Goal: Task Accomplishment & Management: Manage account settings

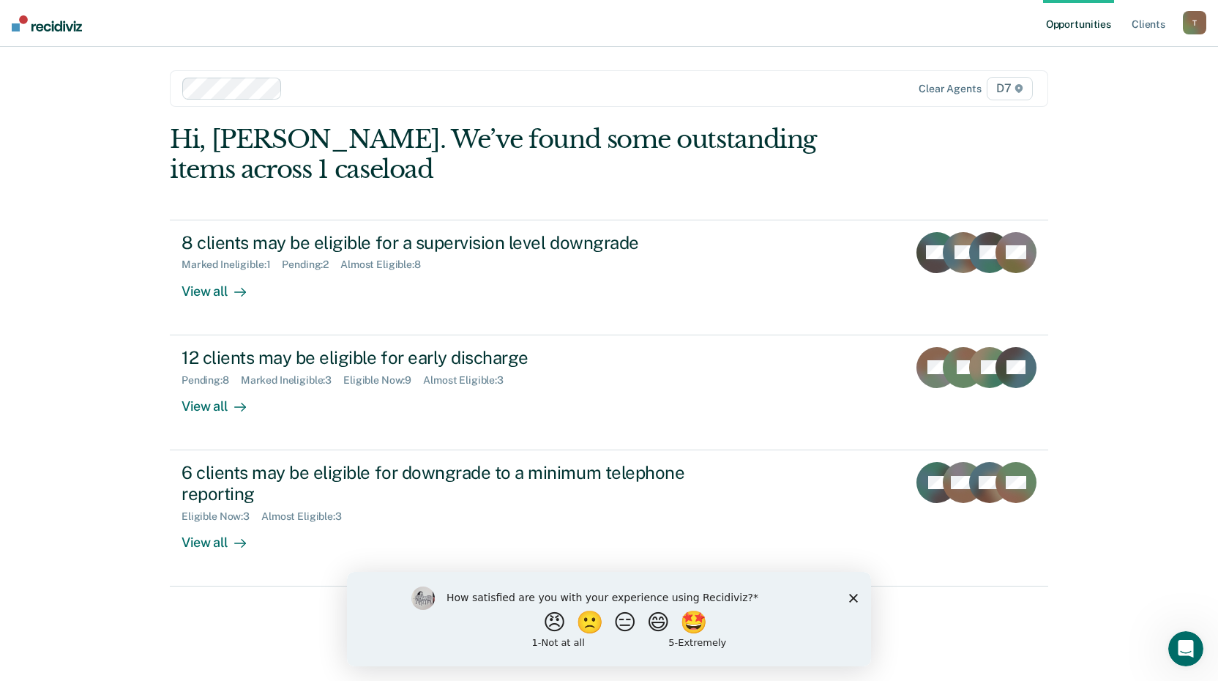
click at [853, 599] on icon "Close survey" at bounding box center [853, 597] width 9 height 9
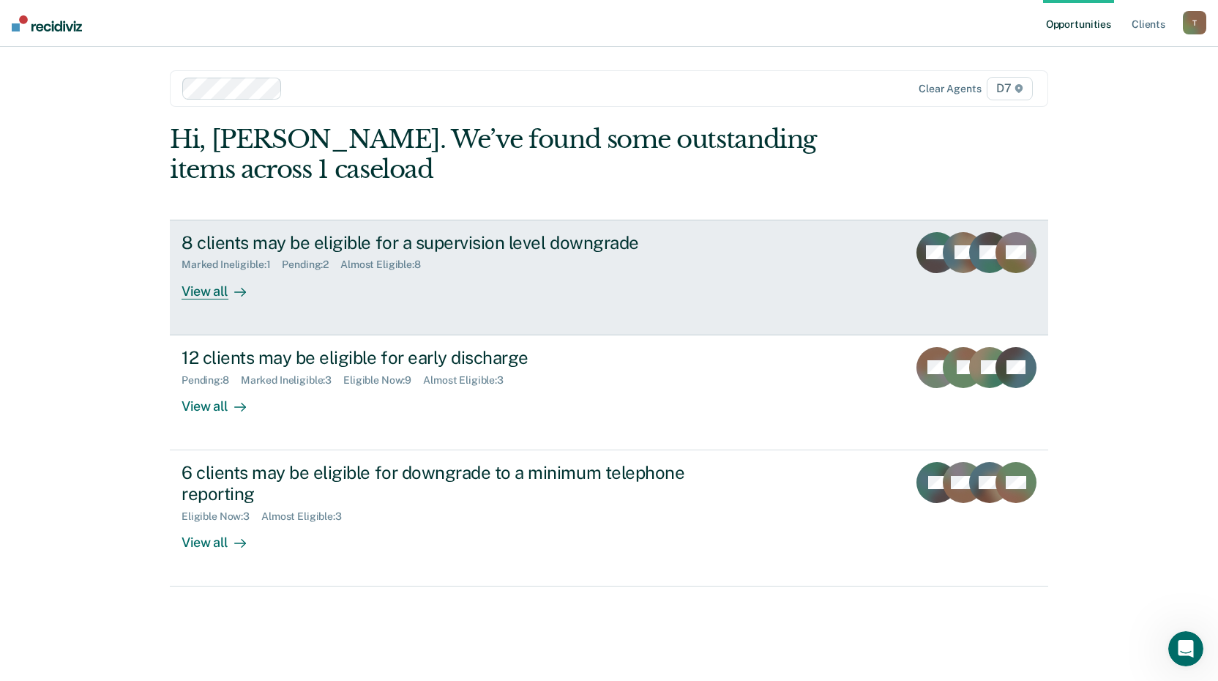
click at [286, 245] on div "8 clients may be eligible for a supervision level downgrade" at bounding box center [439, 242] width 514 height 21
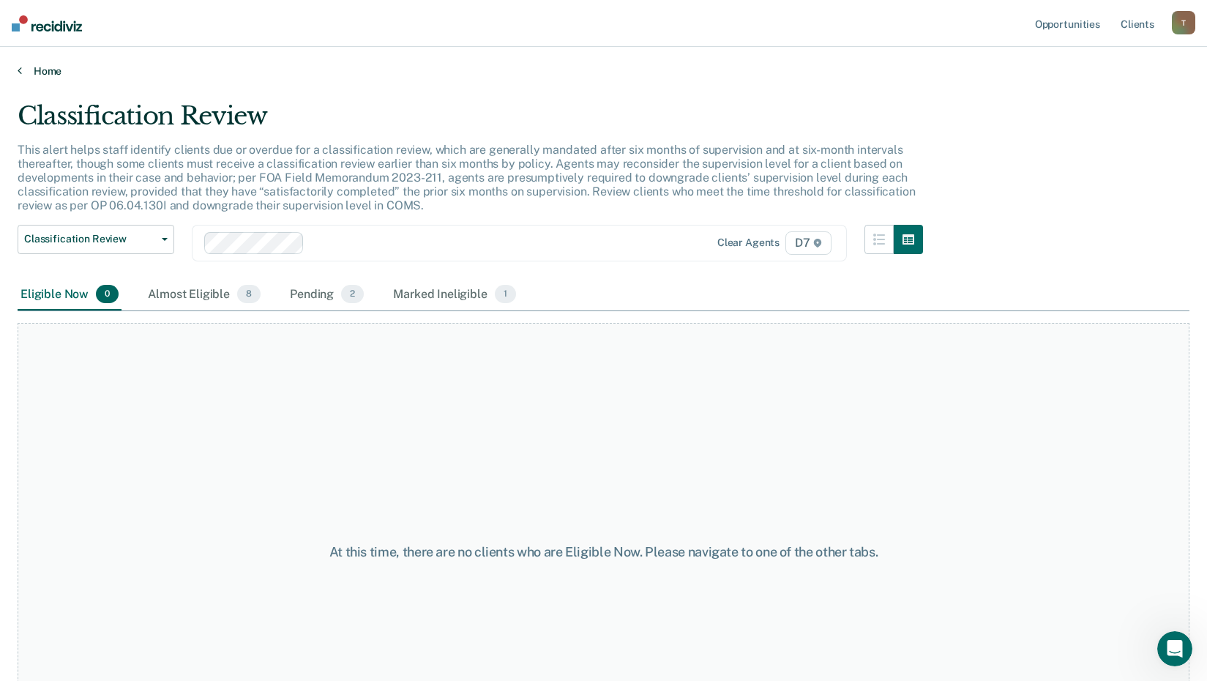
click at [53, 74] on link "Home" at bounding box center [604, 70] width 1172 height 13
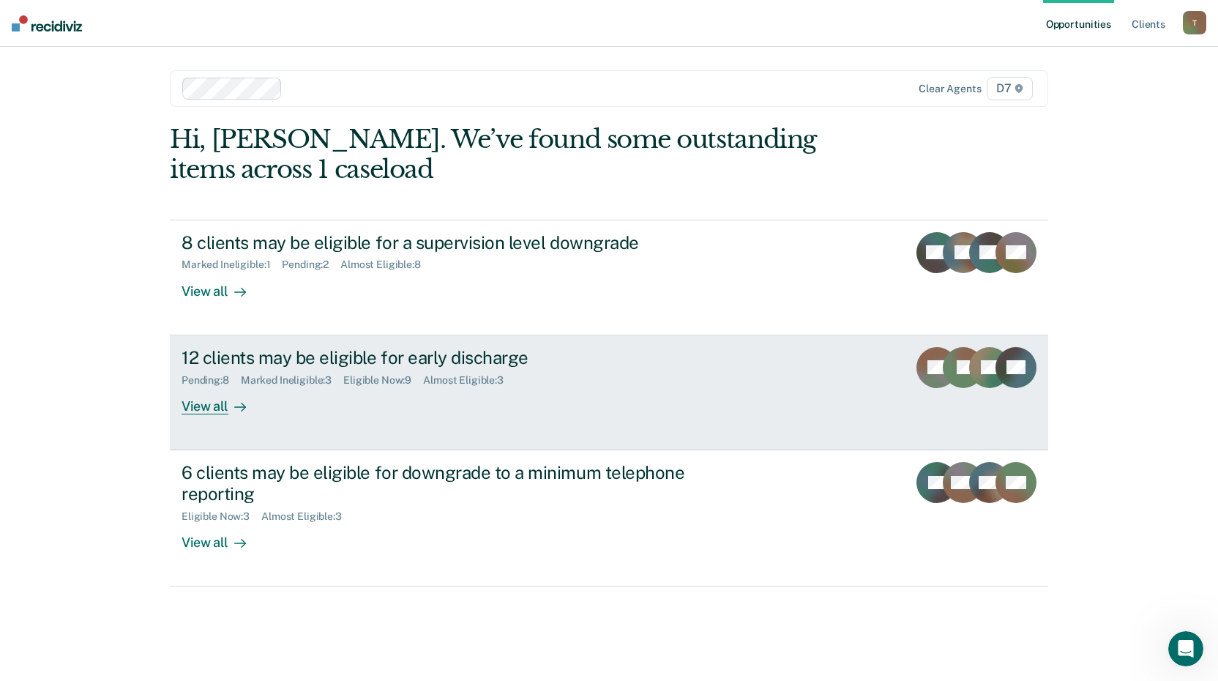
click at [329, 359] on div "12 clients may be eligible for early discharge" at bounding box center [439, 357] width 514 height 21
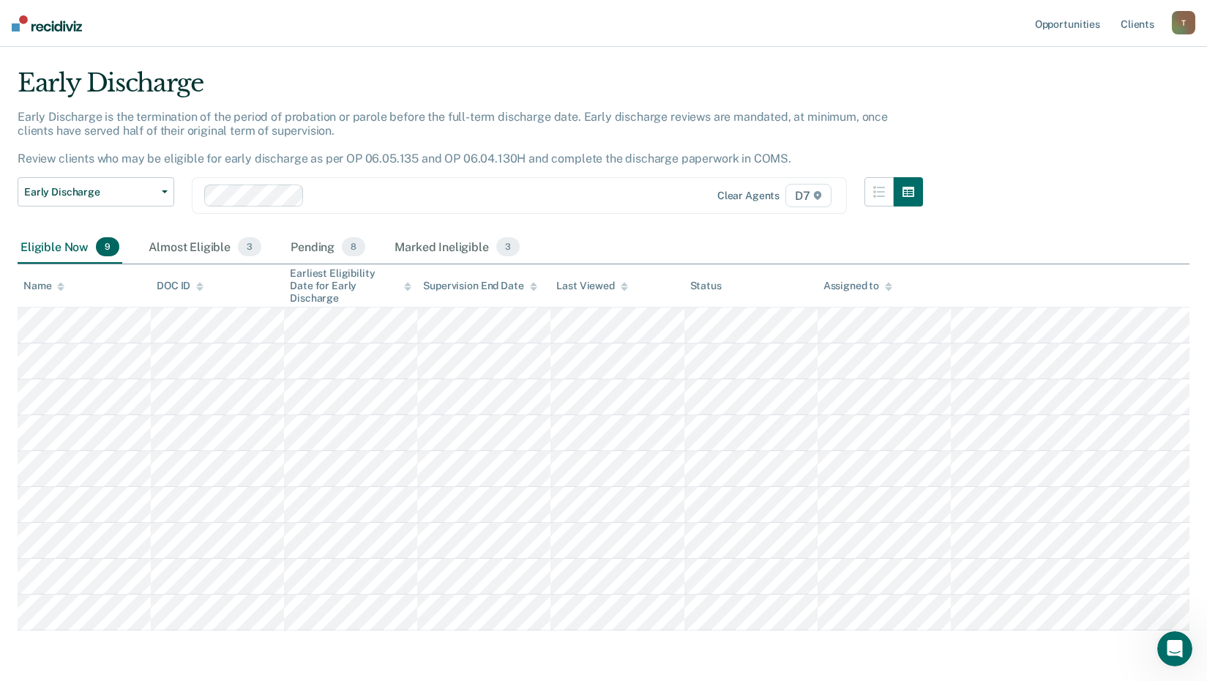
scroll to position [7, 0]
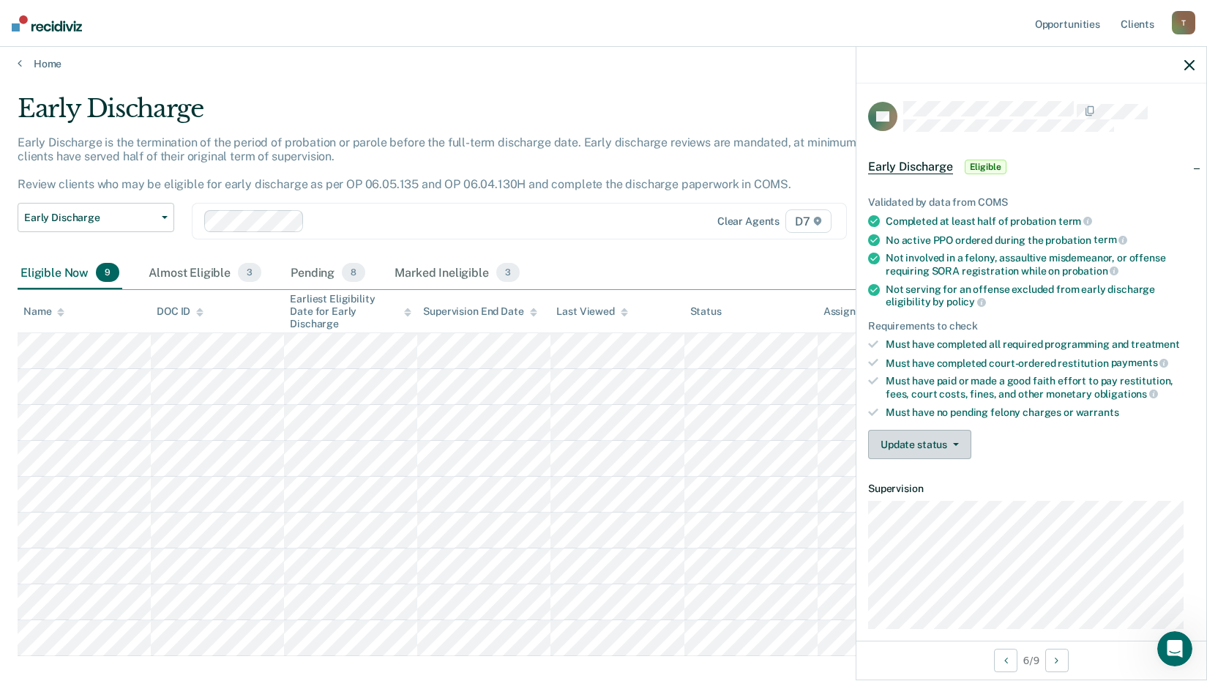
click at [967, 442] on button "Update status" at bounding box center [919, 444] width 103 height 29
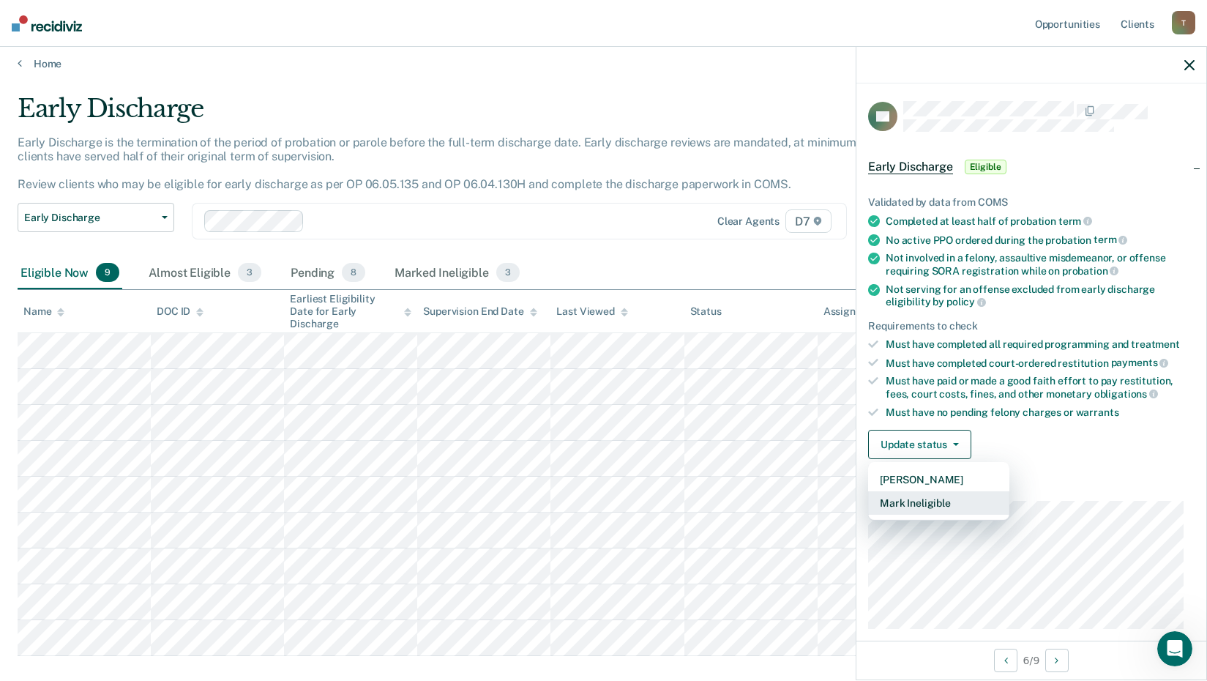
click at [930, 501] on button "Mark Ineligible" at bounding box center [938, 502] width 141 height 23
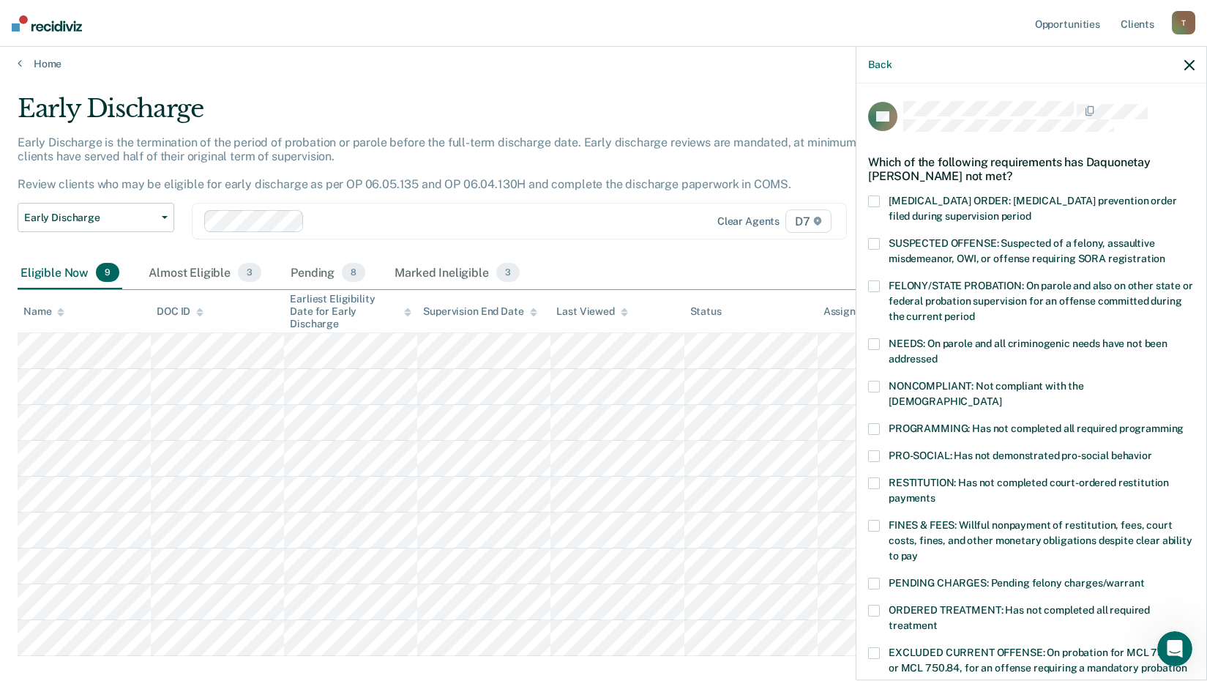
click at [872, 577] on span at bounding box center [874, 583] width 12 height 12
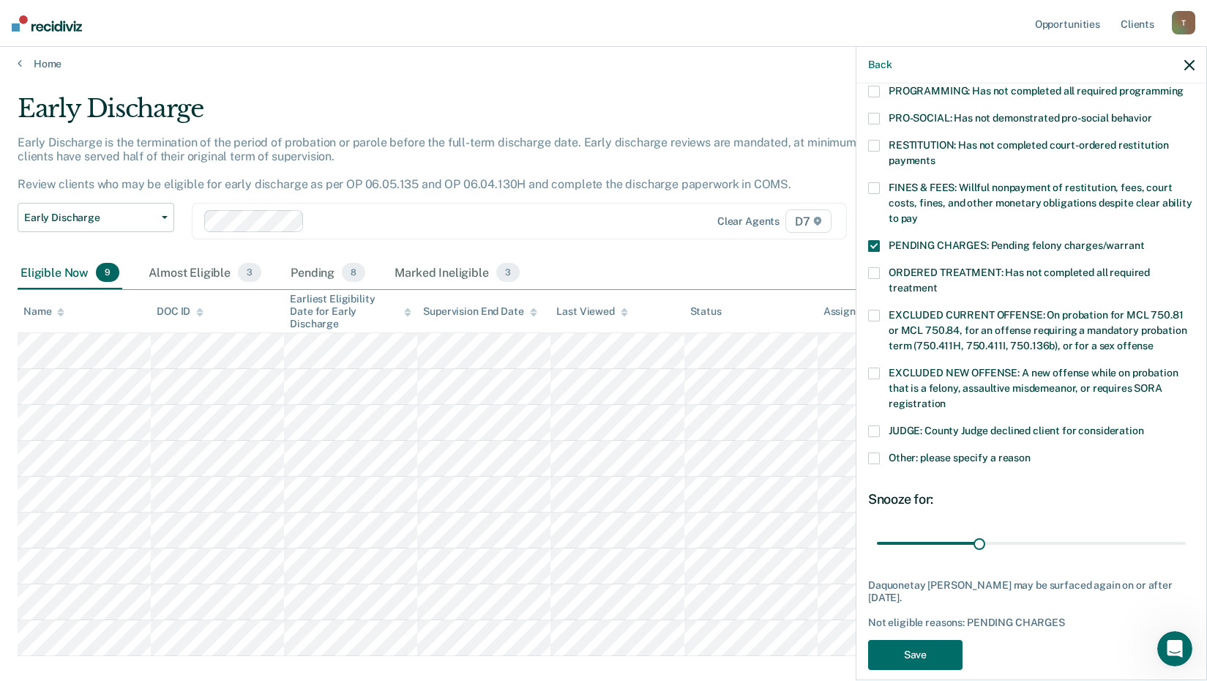
scroll to position [340, 0]
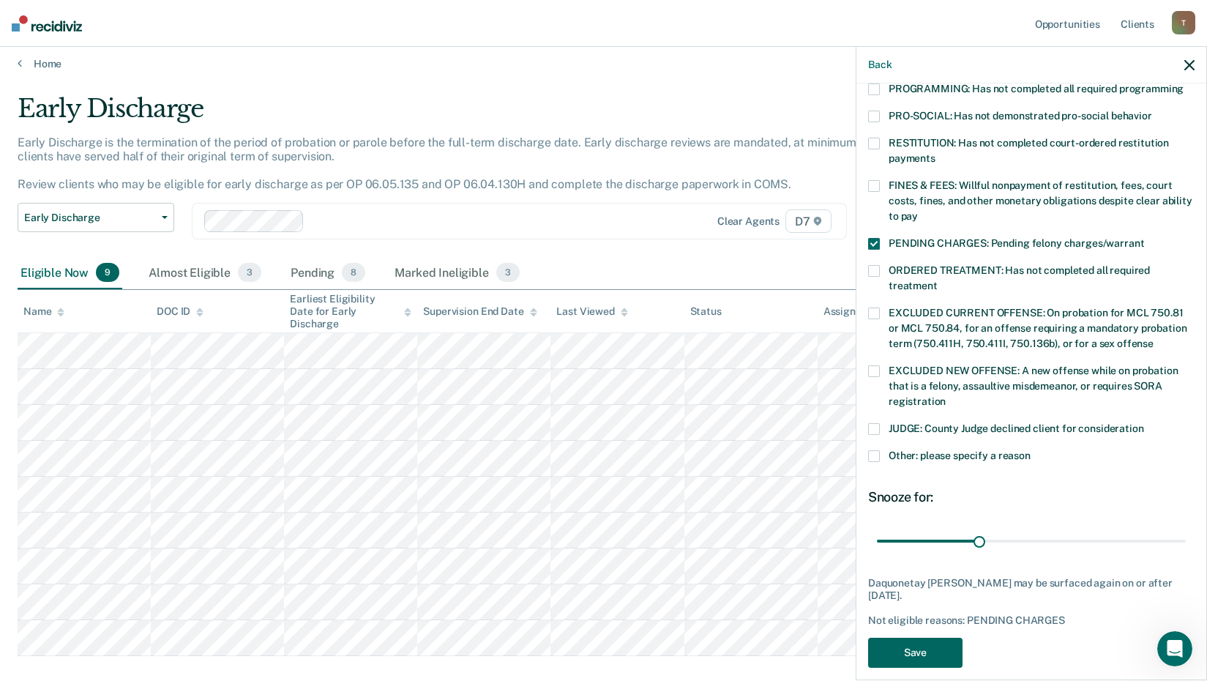
click at [890, 639] on button "Save" at bounding box center [915, 653] width 94 height 30
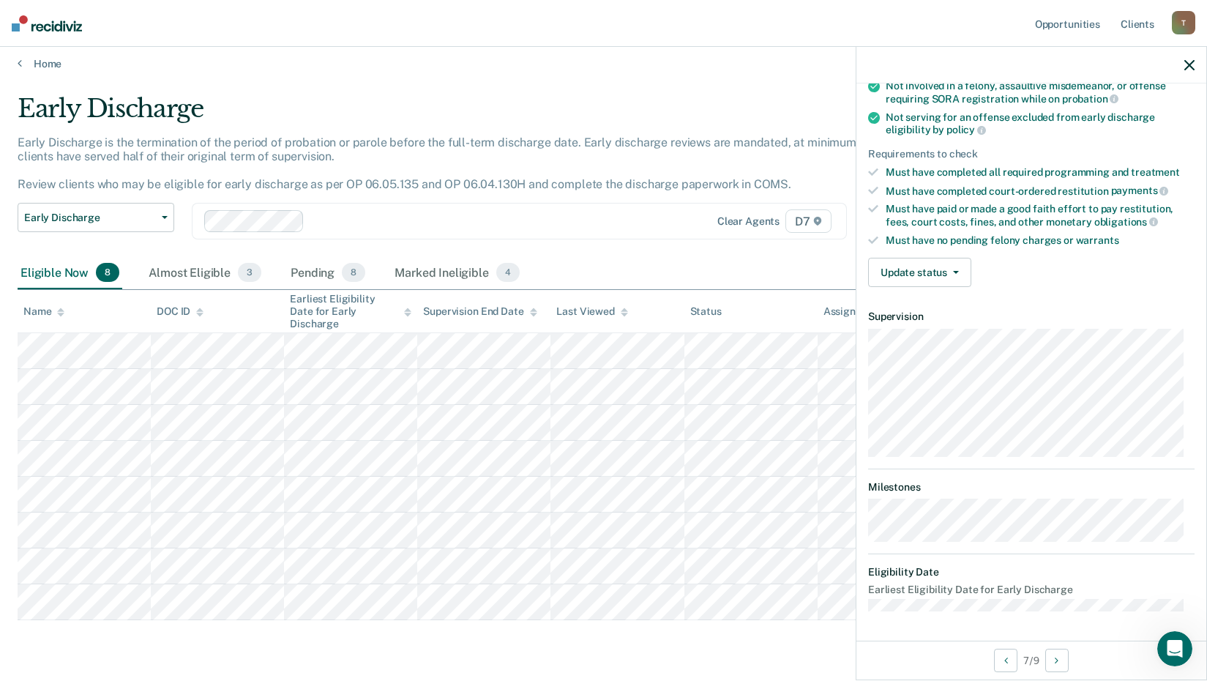
scroll to position [171, 0]
click at [945, 277] on button "Update status" at bounding box center [919, 273] width 103 height 29
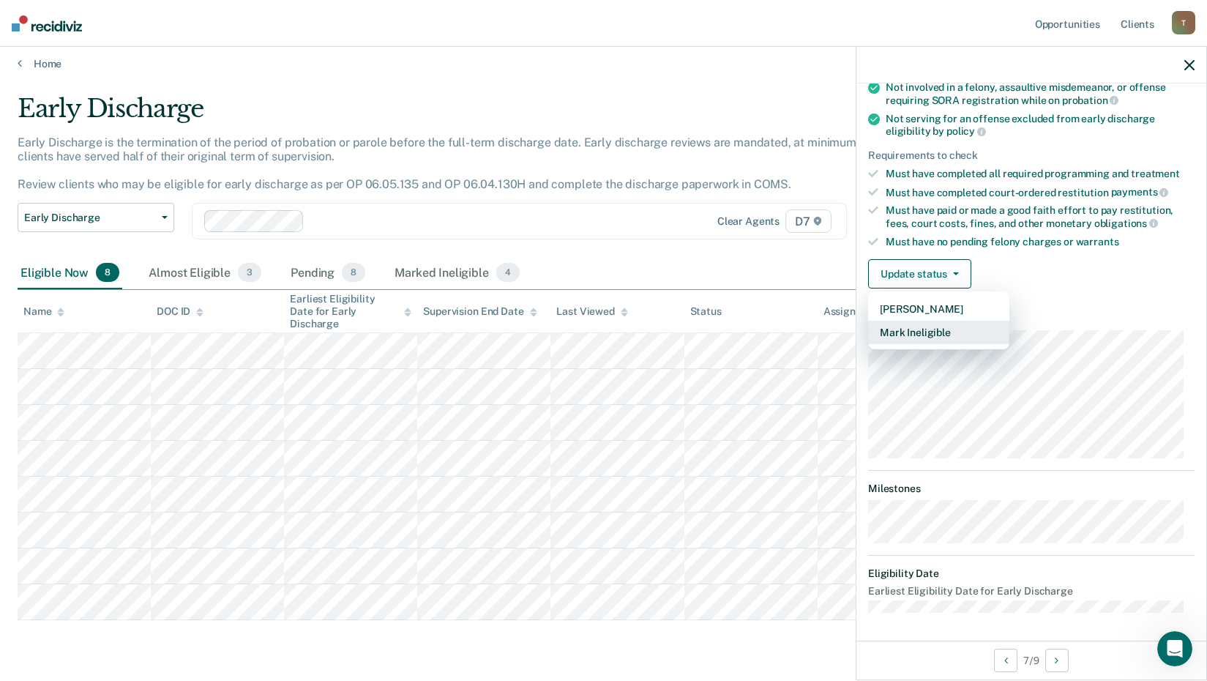
click at [935, 326] on button "Mark Ineligible" at bounding box center [938, 332] width 141 height 23
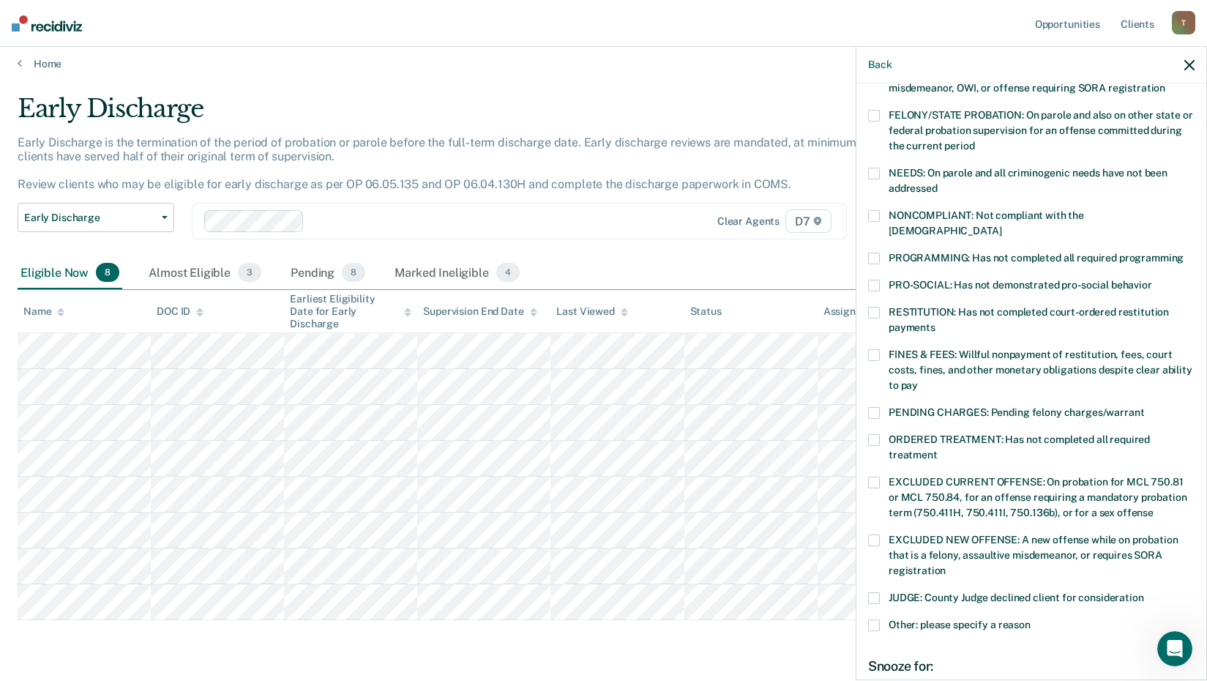
click at [883, 407] on label "PENDING CHARGES: Pending felony charges/warrant" at bounding box center [1031, 414] width 326 height 15
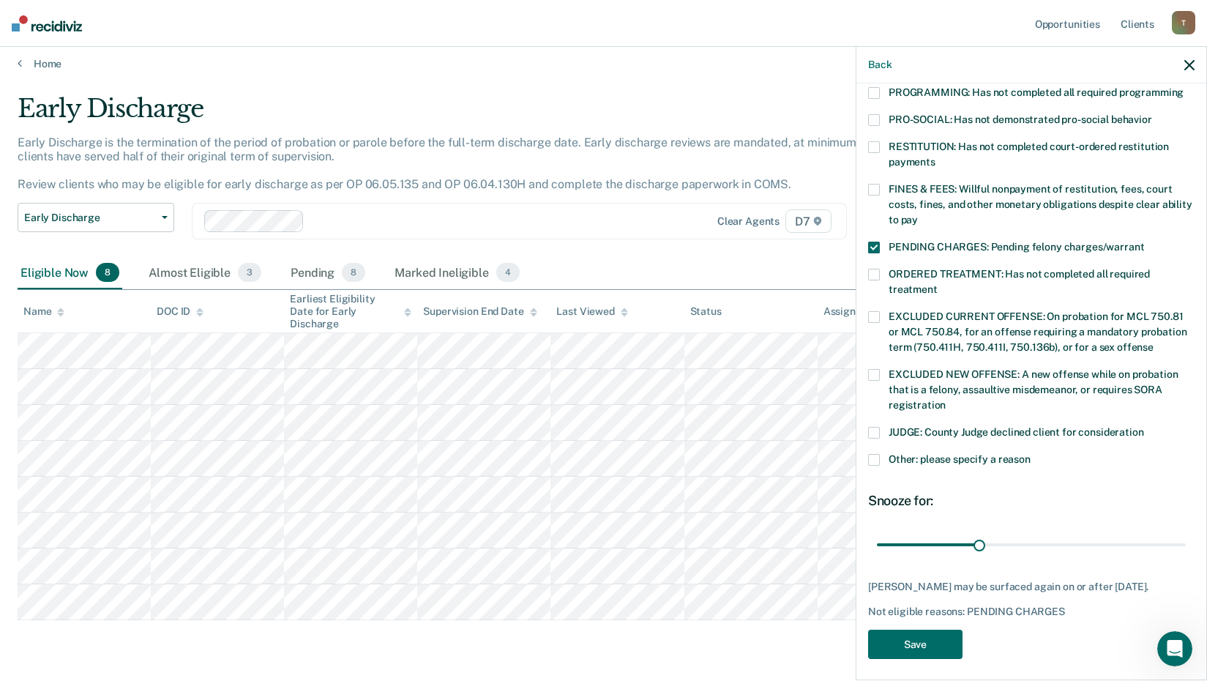
scroll to position [340, 0]
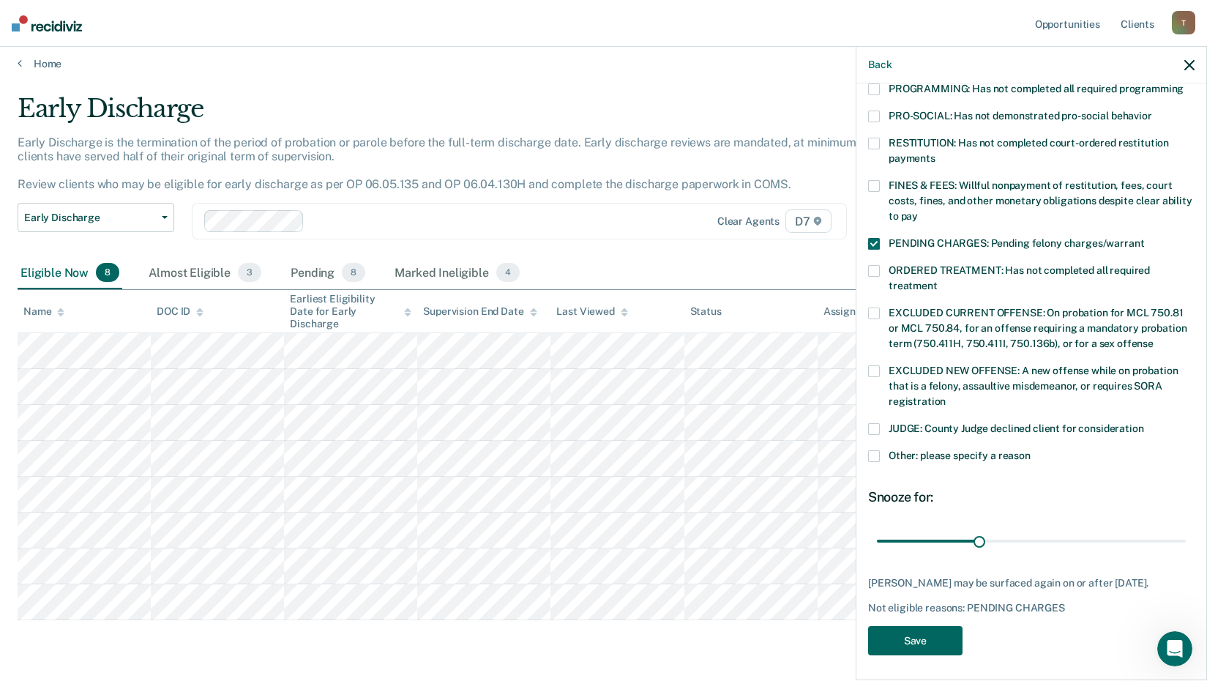
click at [913, 637] on button "Save" at bounding box center [915, 641] width 94 height 30
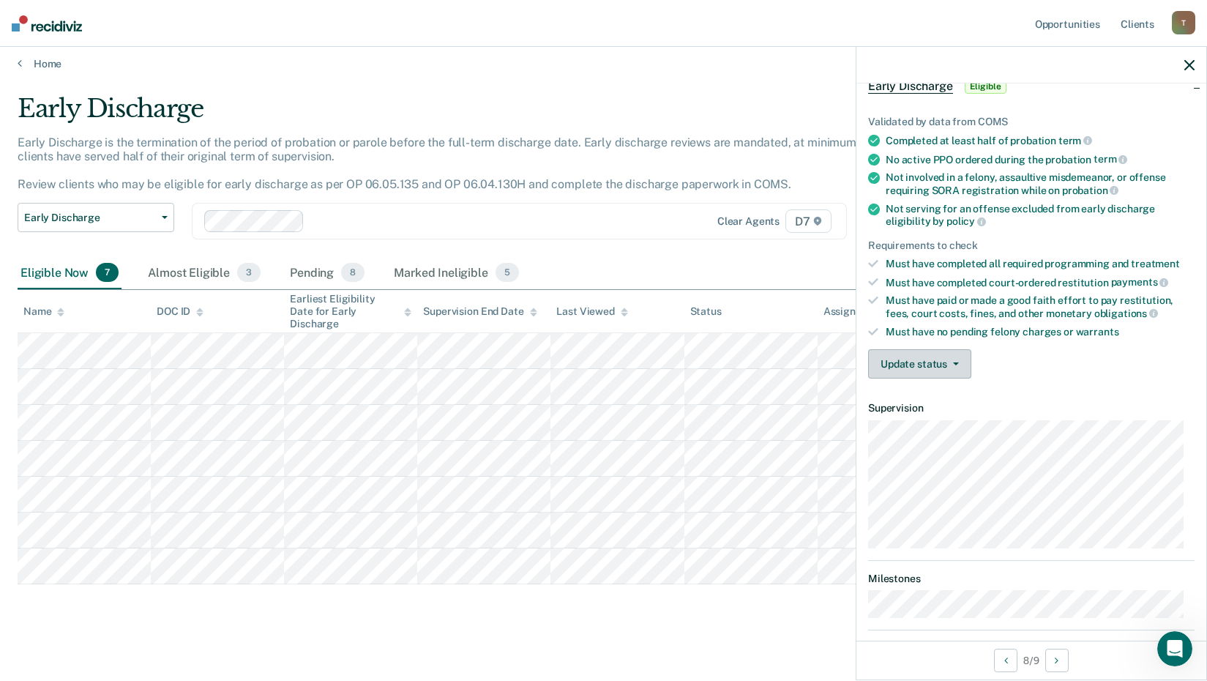
scroll to position [0, 0]
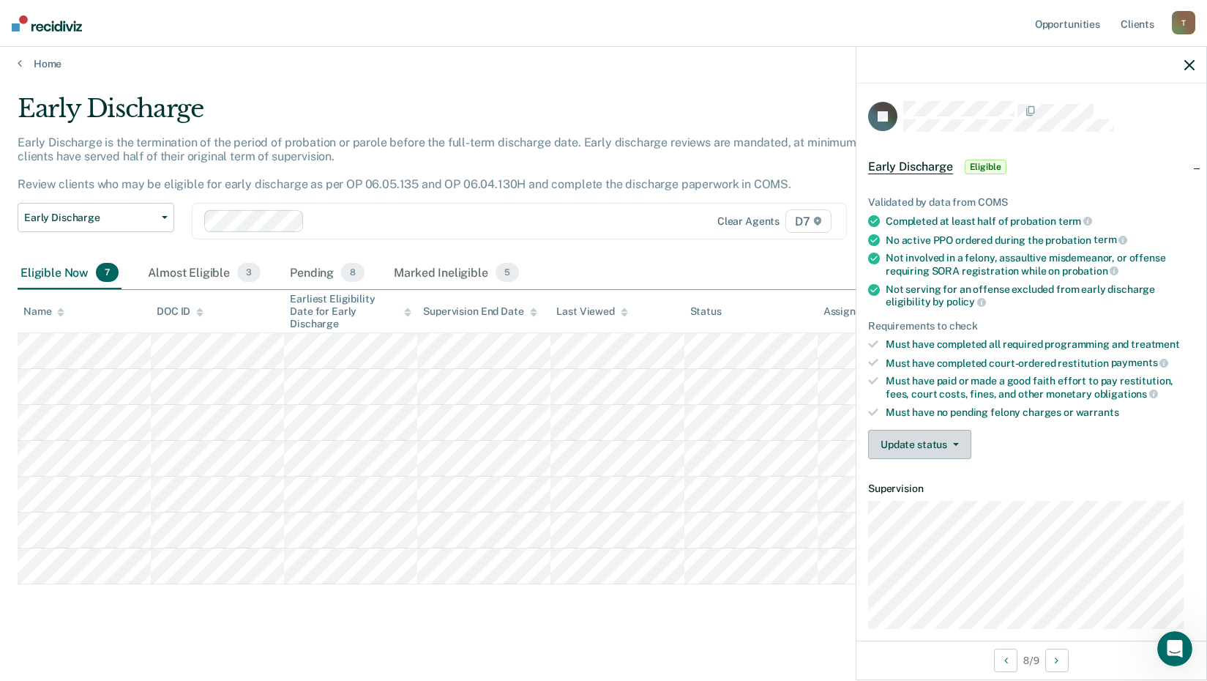
click at [952, 445] on button "Update status" at bounding box center [919, 444] width 103 height 29
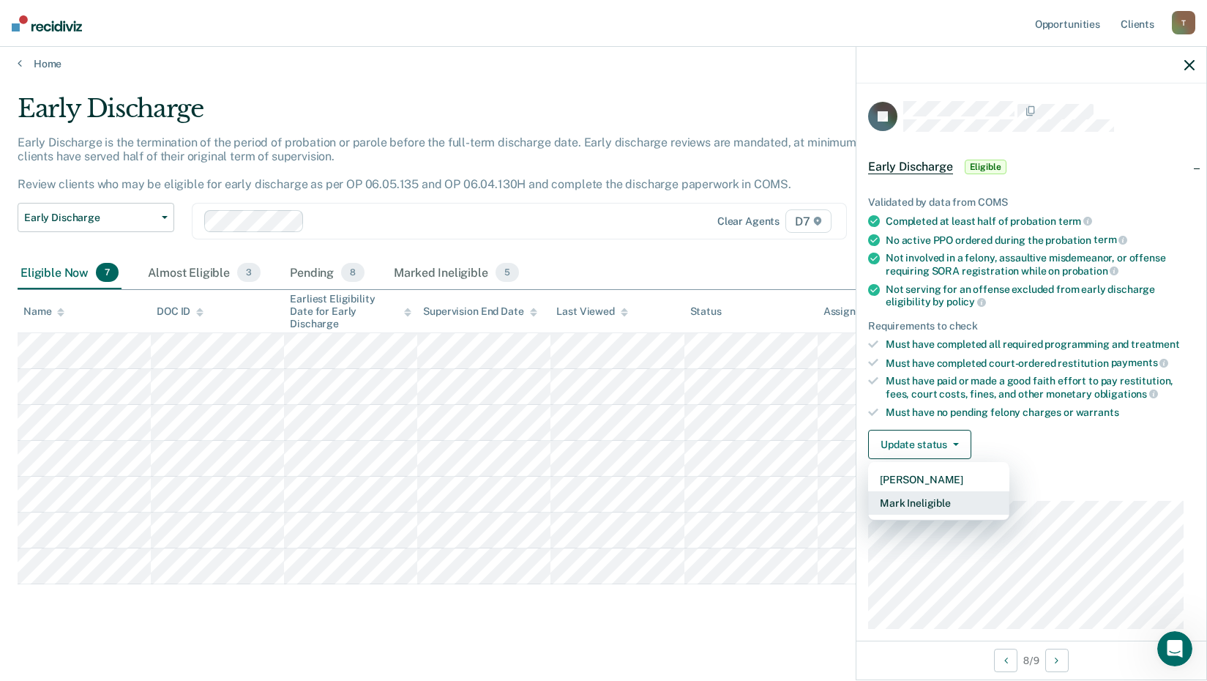
click at [913, 500] on button "Mark Ineligible" at bounding box center [938, 502] width 141 height 23
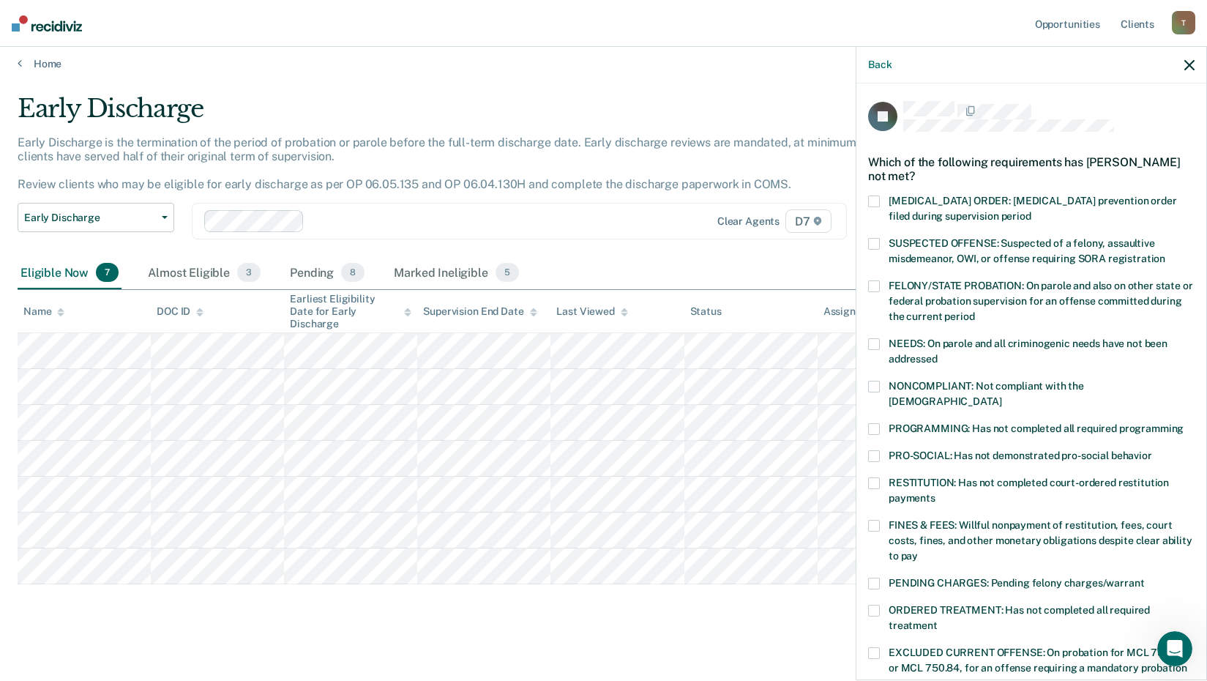
click at [875, 477] on span at bounding box center [874, 483] width 12 height 12
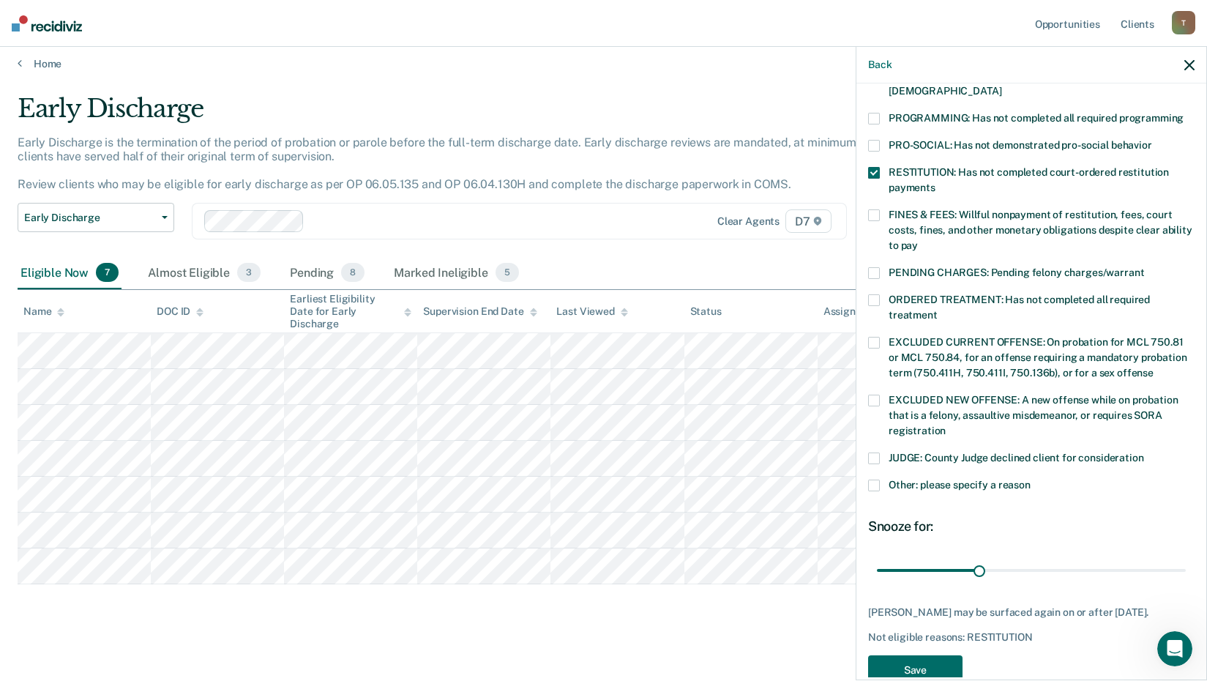
scroll to position [313, 0]
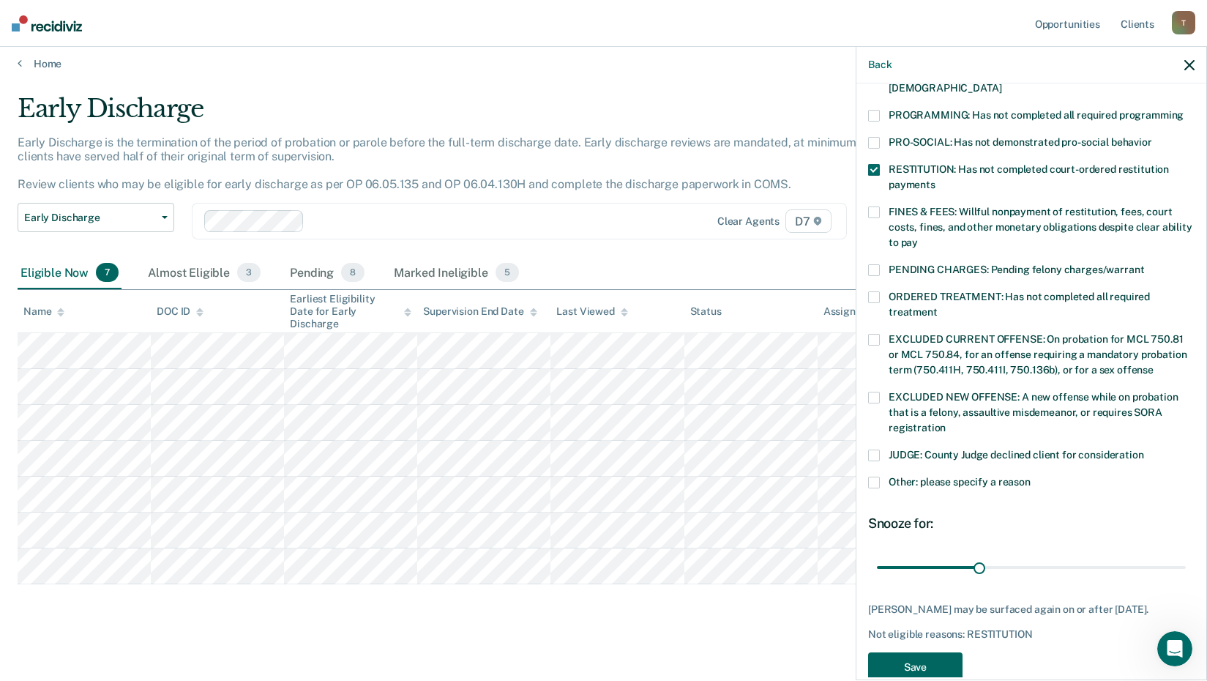
click at [911, 652] on button "Save" at bounding box center [915, 667] width 94 height 30
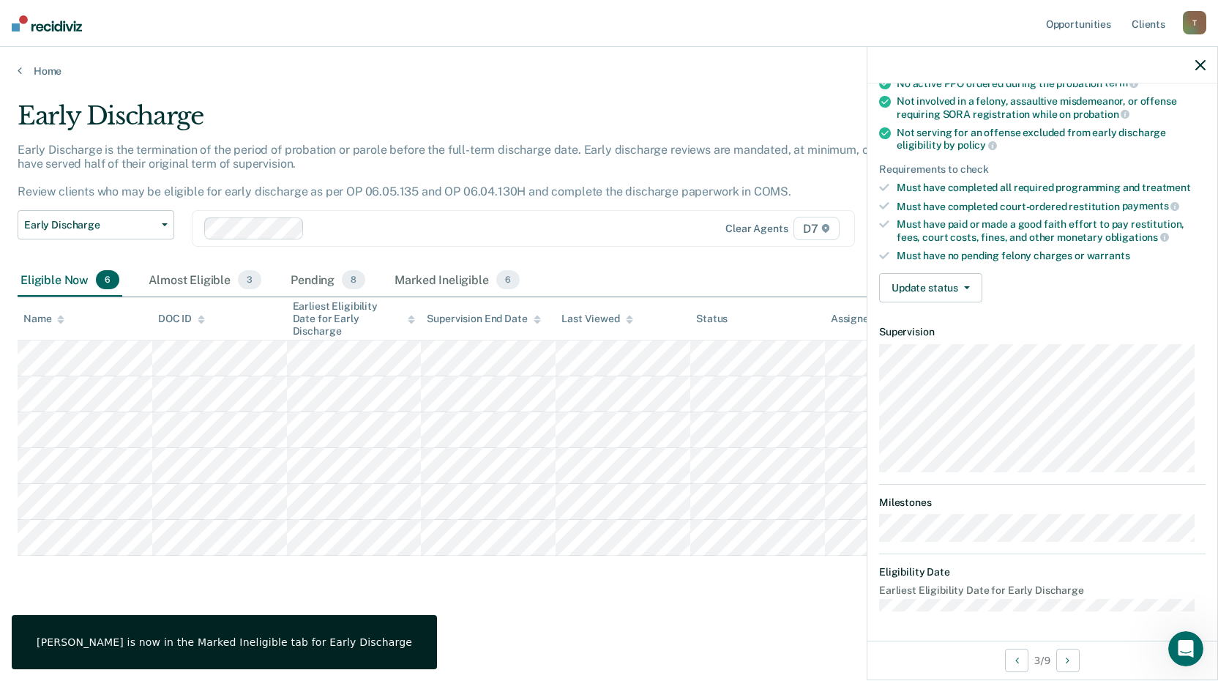
scroll to position [155, 0]
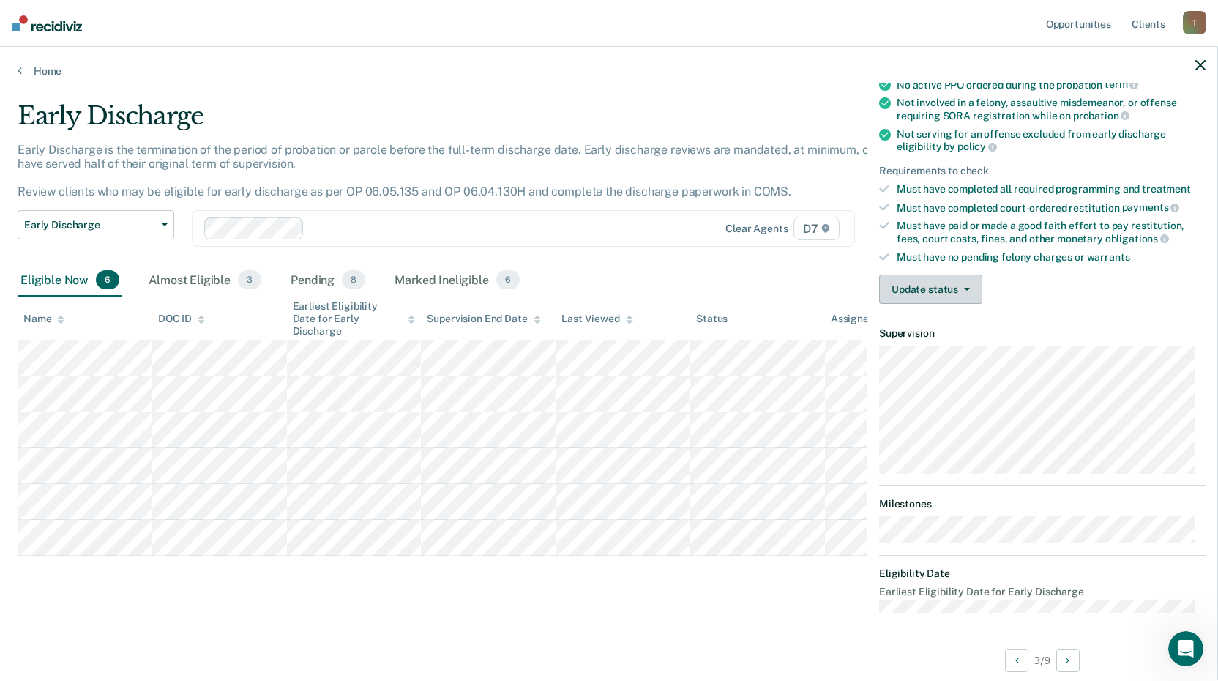
click at [972, 294] on button "Update status" at bounding box center [930, 288] width 103 height 29
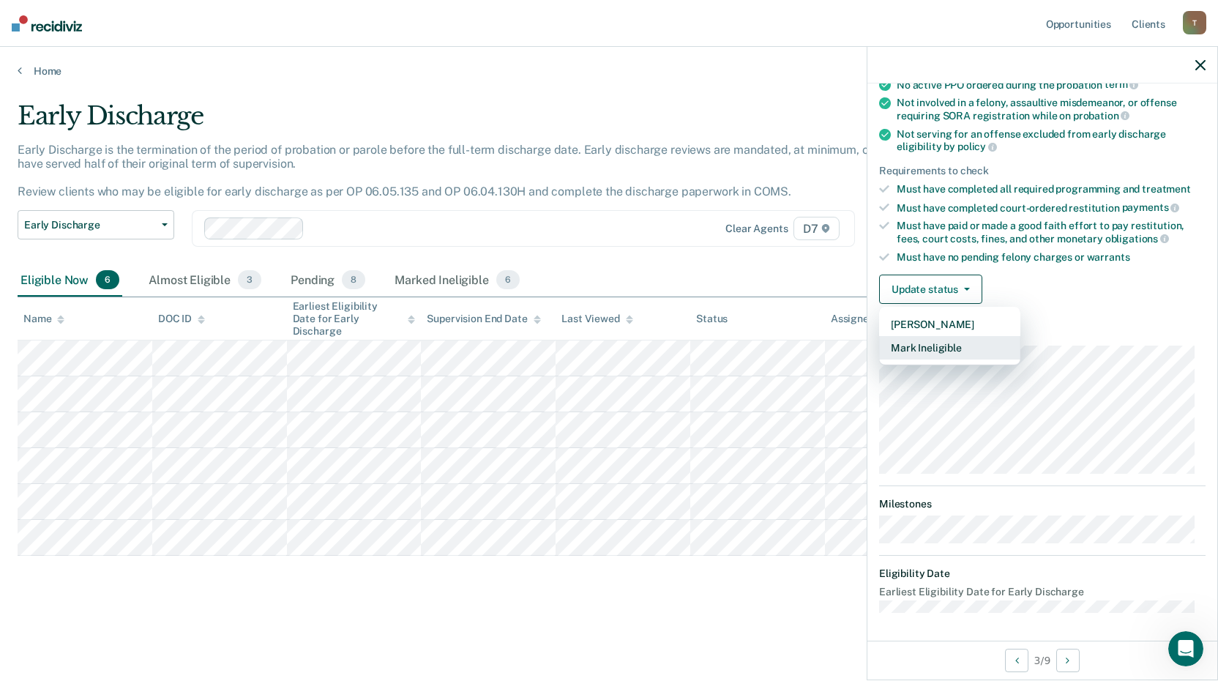
click at [946, 345] on button "Mark Ineligible" at bounding box center [949, 347] width 141 height 23
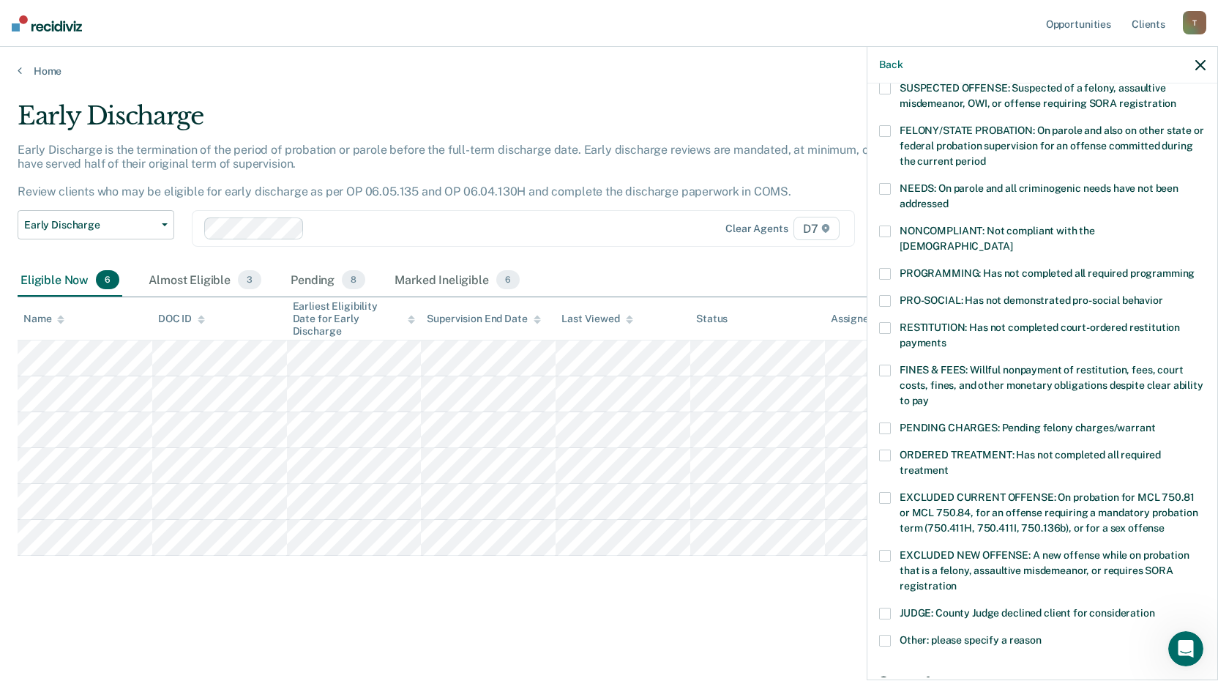
click at [878, 362] on div "AH Which of the following requirements has [PERSON_NAME] not met? [MEDICAL_DATA…" at bounding box center [1042, 380] width 350 height 594
drag, startPoint x: 889, startPoint y: 335, endPoint x: 890, endPoint y: 356, distance: 21.3
click at [889, 348] on div "AH Which of the following requirements has [PERSON_NAME] not met? [MEDICAL_DATA…" at bounding box center [1042, 397] width 326 height 903
click at [890, 365] on label "FINES & FEES: Willful nonpayment of restitution, fees, court costs, fines, and …" at bounding box center [1042, 388] width 326 height 46
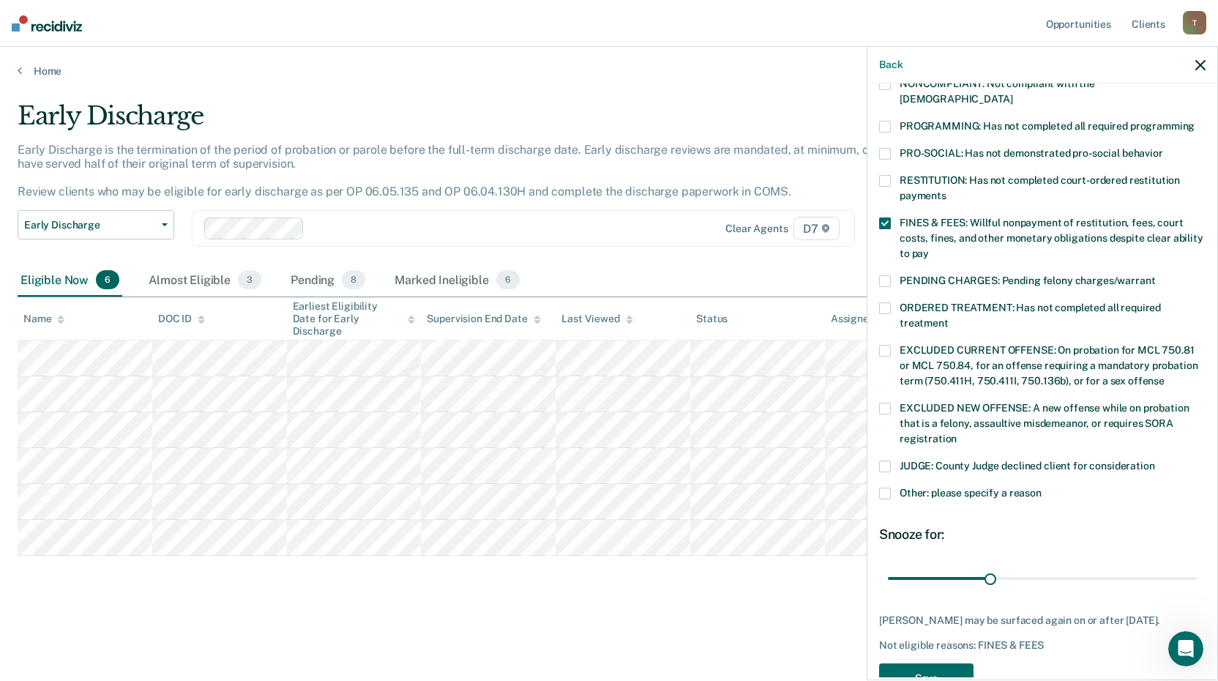
scroll to position [340, 0]
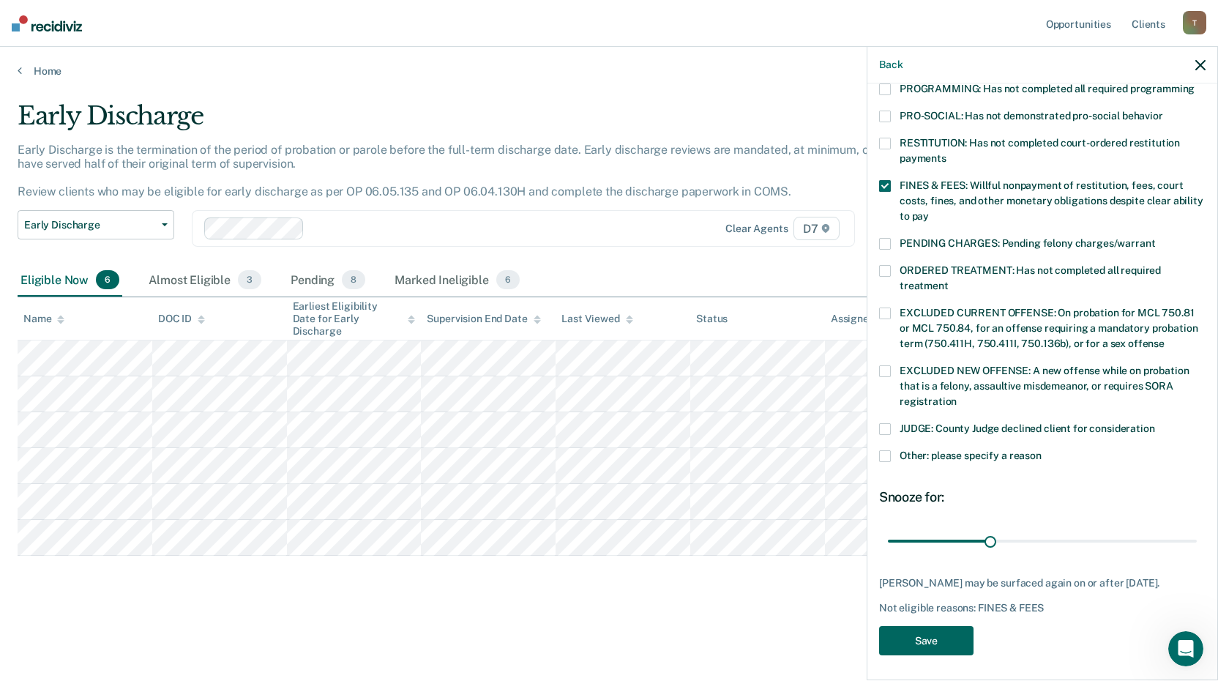
click at [923, 635] on button "Save" at bounding box center [926, 641] width 94 height 30
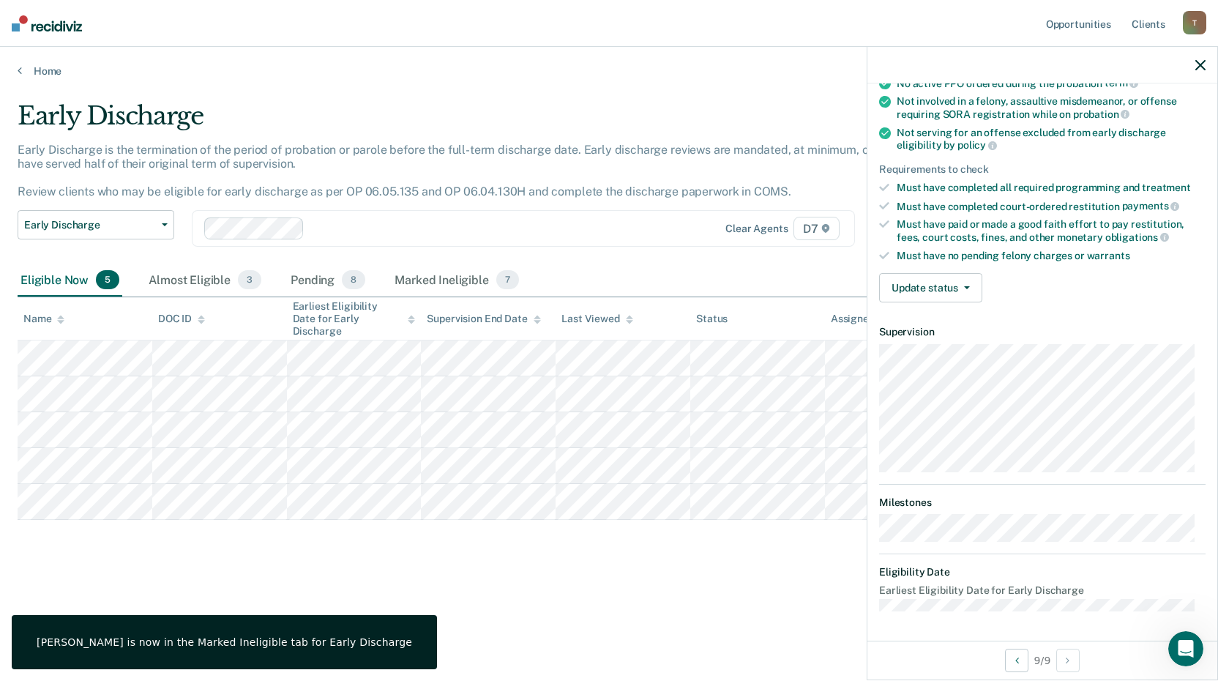
scroll to position [155, 0]
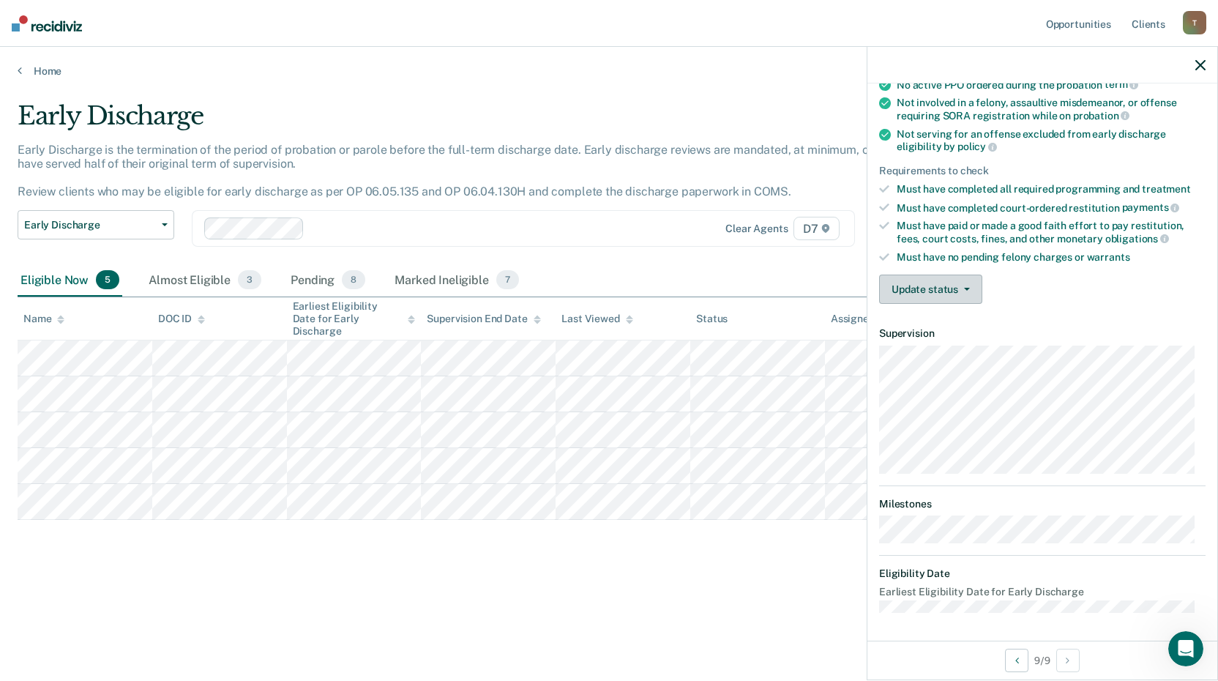
click at [975, 285] on button "Update status" at bounding box center [930, 288] width 103 height 29
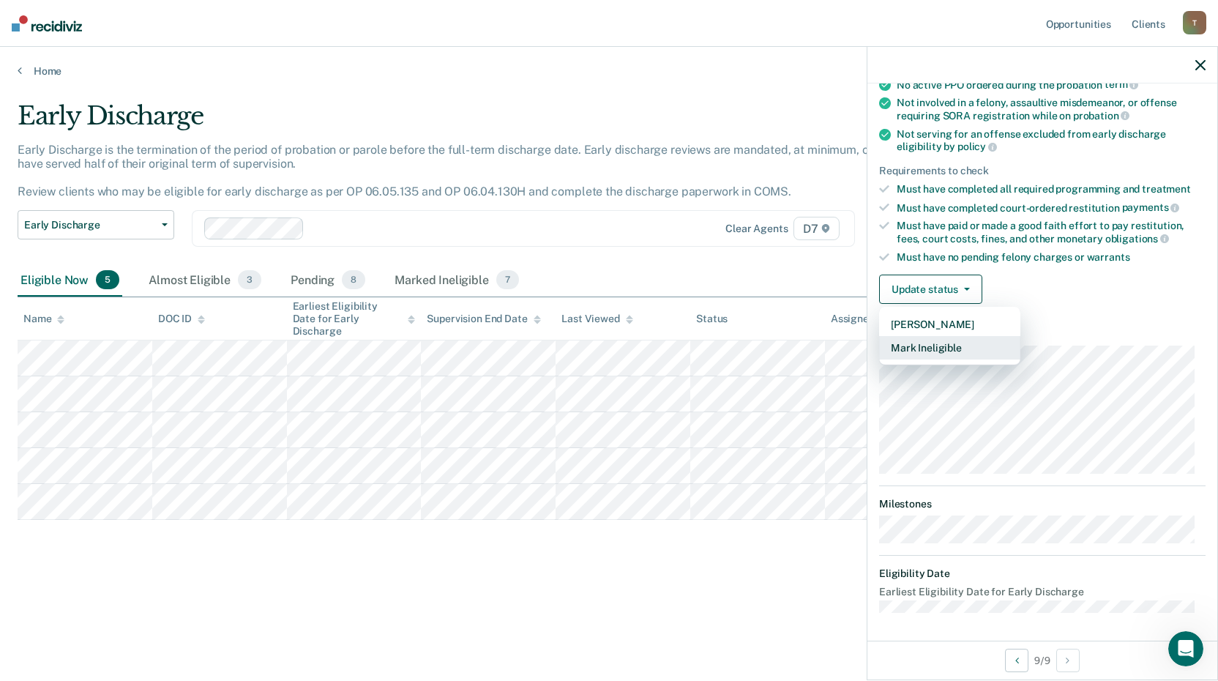
click at [938, 356] on button "Mark Ineligible" at bounding box center [949, 347] width 141 height 23
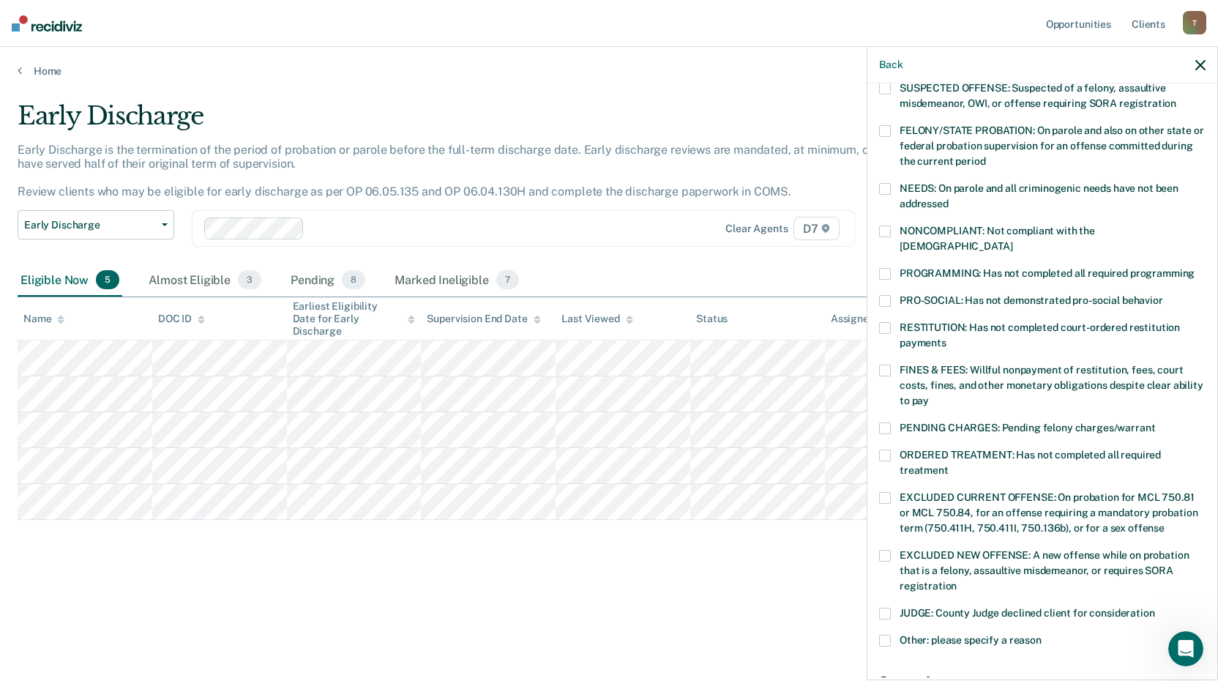
click at [897, 365] on label "FINES & FEES: Willful nonpayment of restitution, fees, court costs, fines, and …" at bounding box center [1042, 388] width 326 height 46
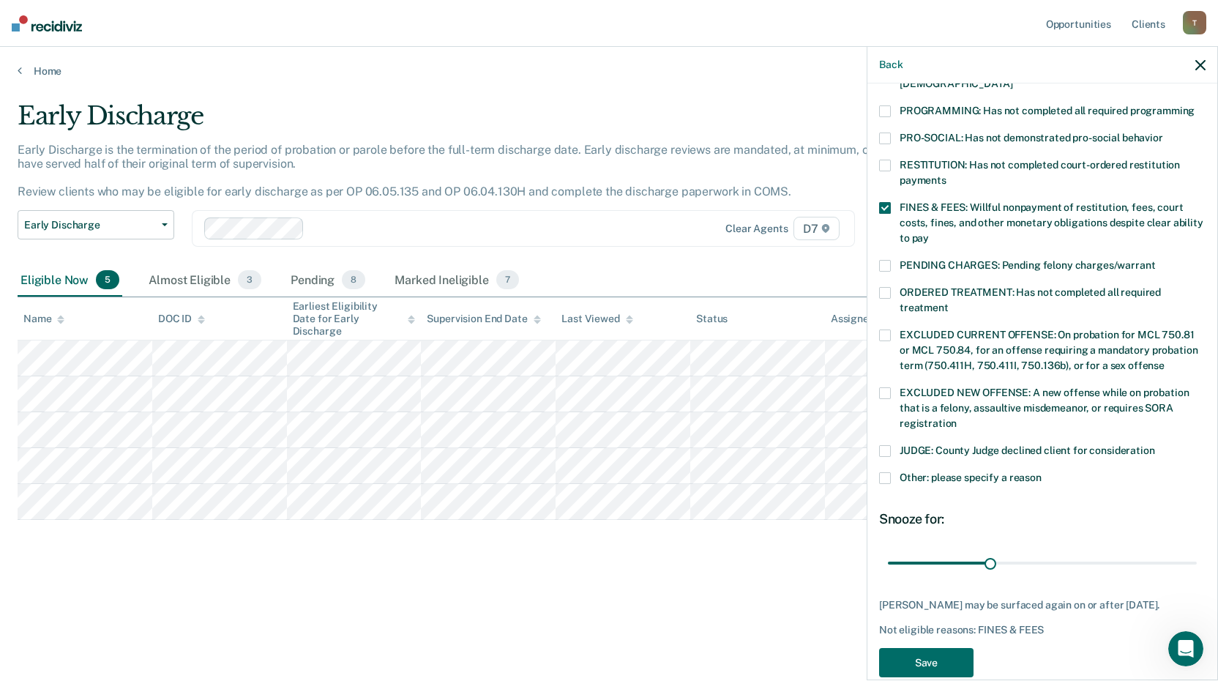
scroll to position [327, 0]
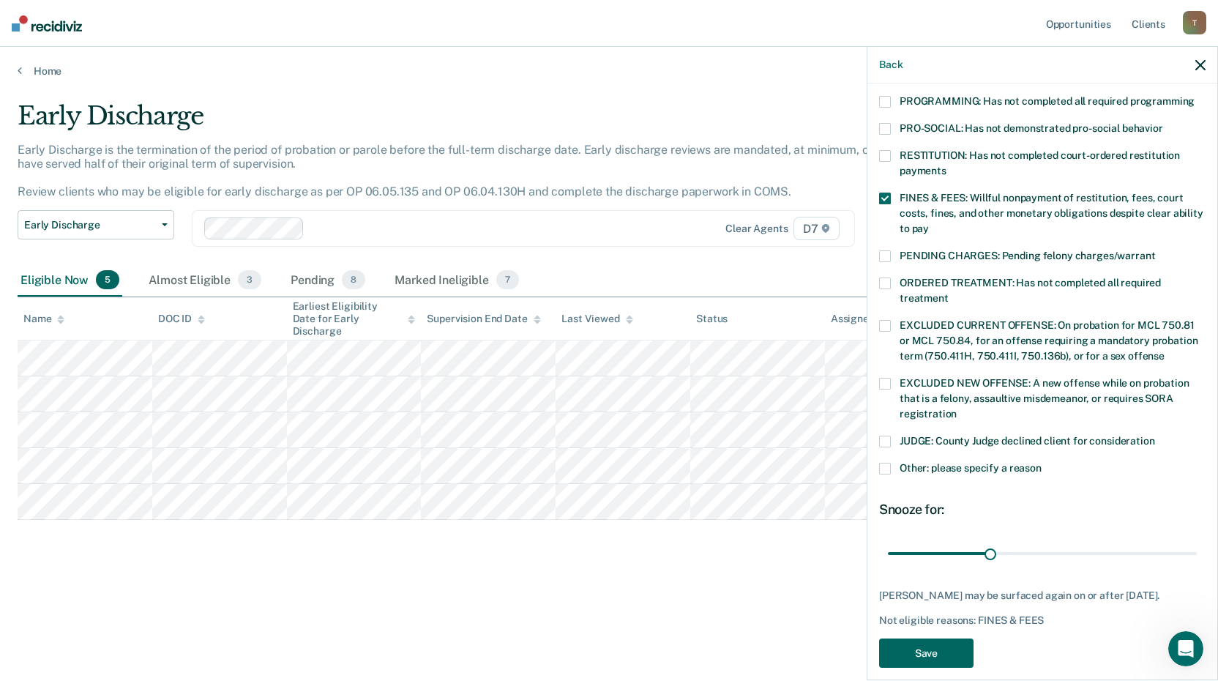
click at [932, 641] on button "Save" at bounding box center [926, 653] width 94 height 30
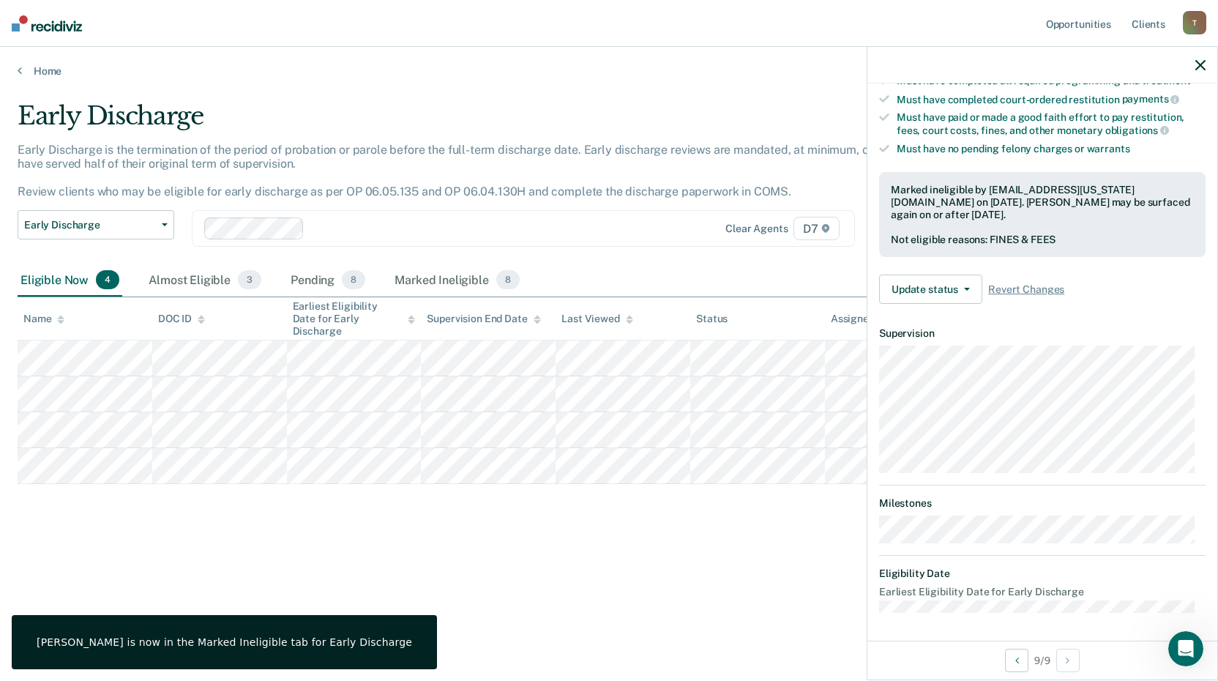
scroll to position [155, 0]
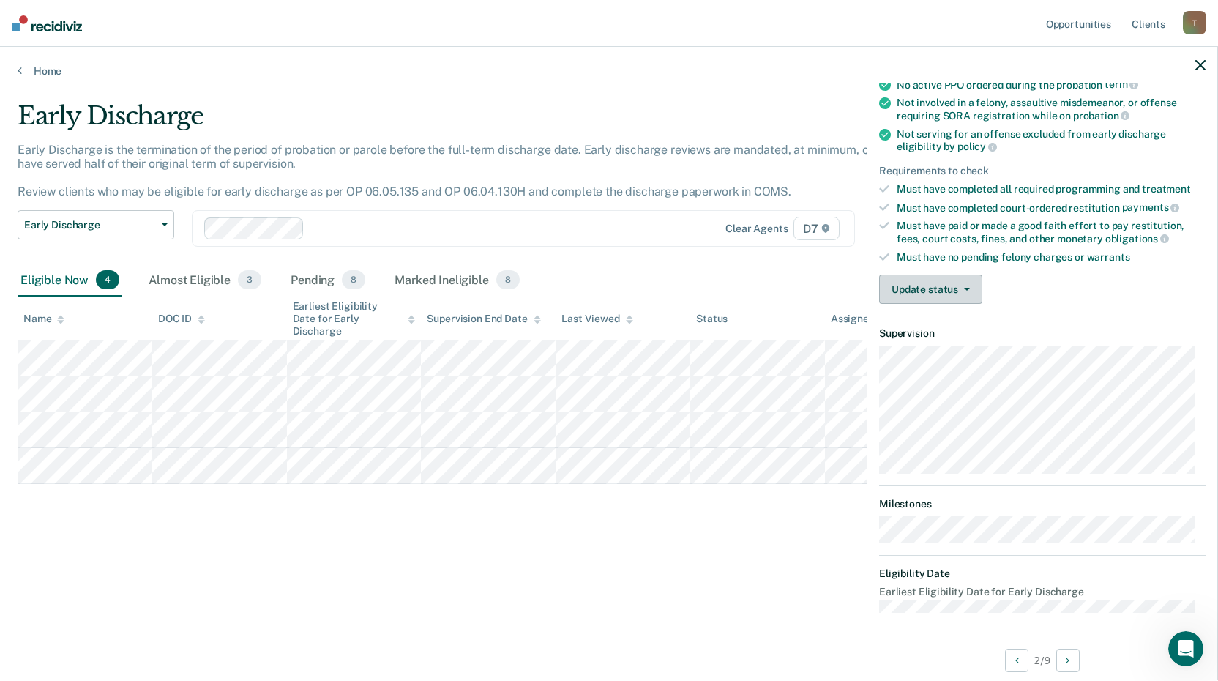
click at [967, 294] on button "Update status" at bounding box center [930, 288] width 103 height 29
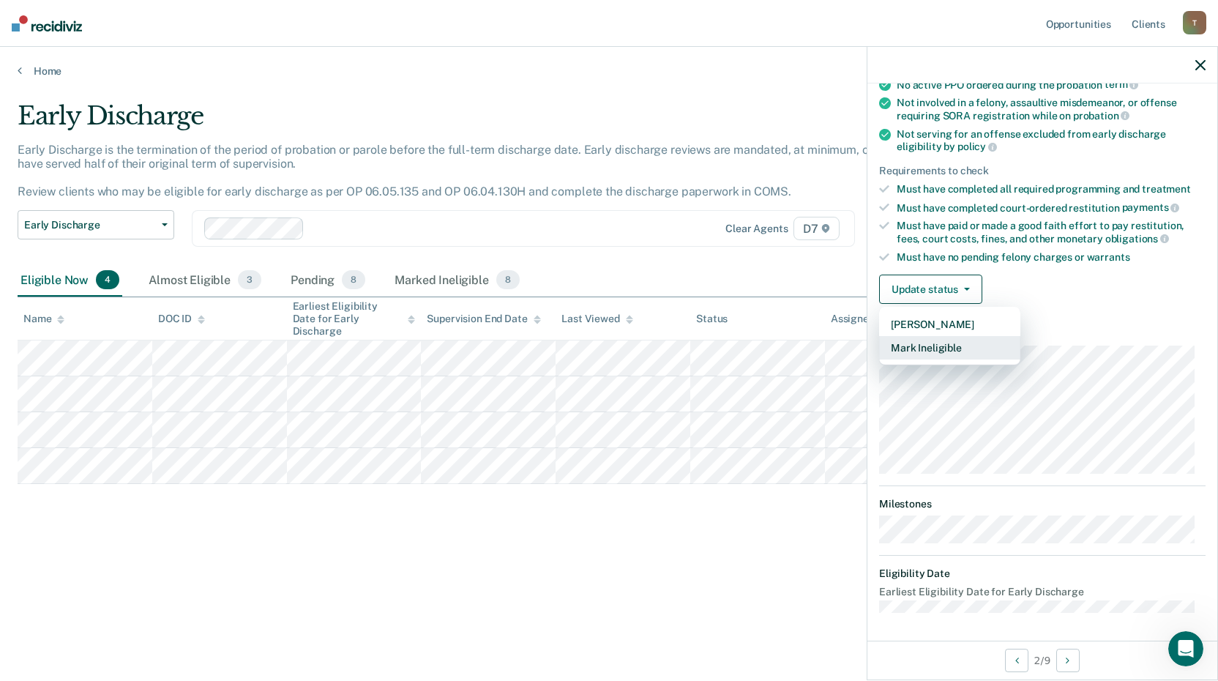
click at [935, 344] on button "Mark Ineligible" at bounding box center [949, 347] width 141 height 23
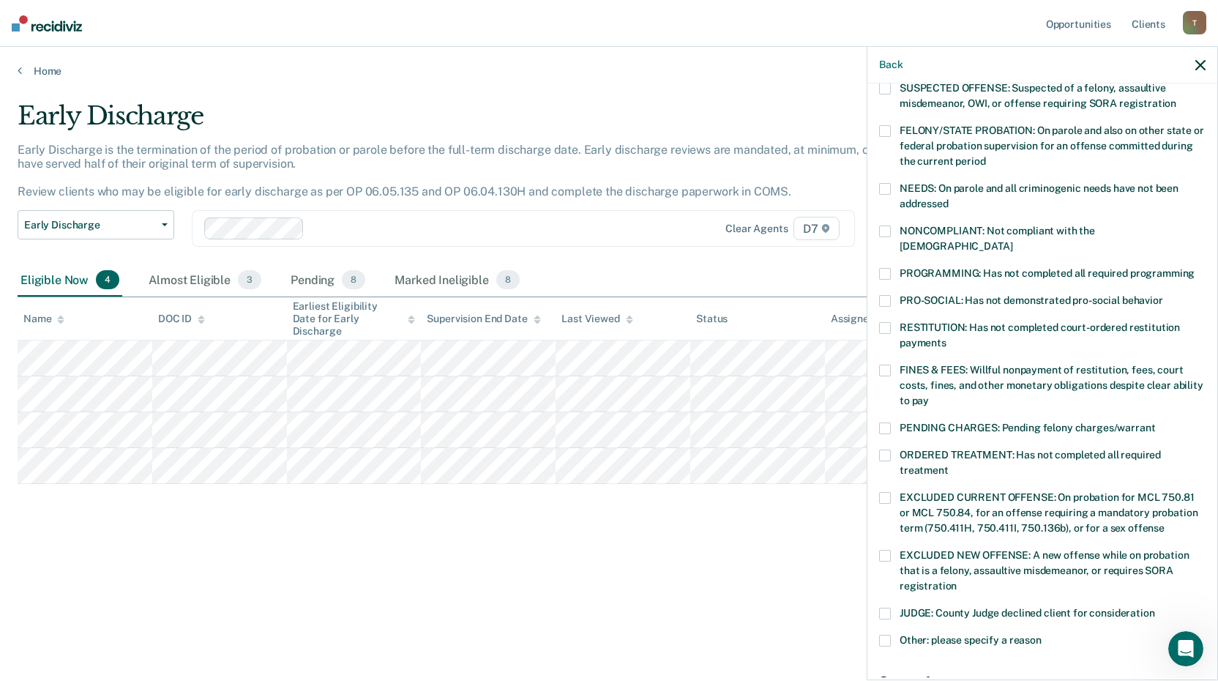
click at [884, 449] on label "ORDERED TREATMENT: Has not completed all required treatment" at bounding box center [1042, 464] width 326 height 31
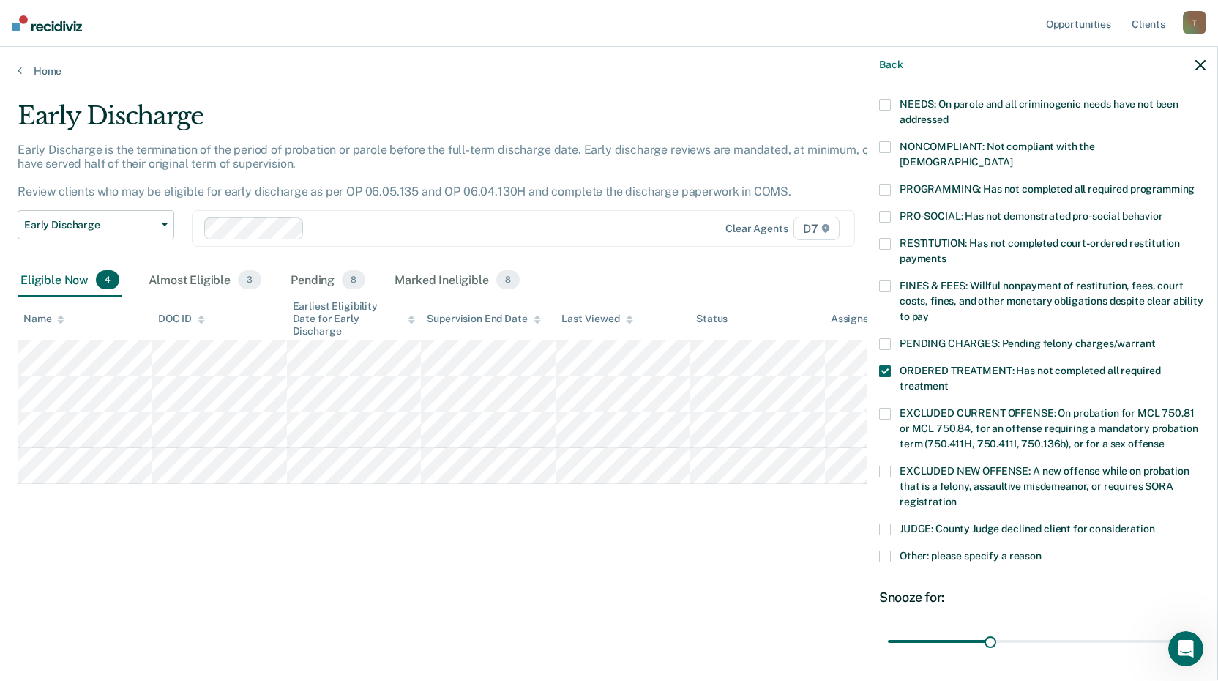
scroll to position [340, 0]
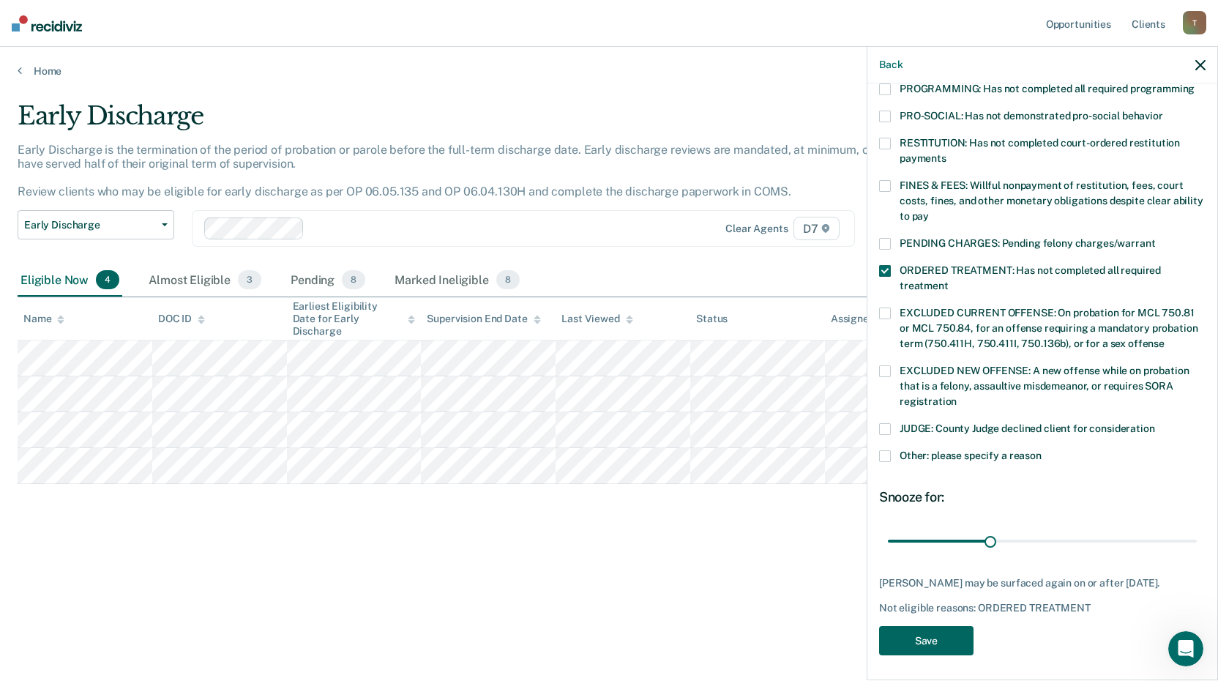
click at [914, 631] on button "Save" at bounding box center [926, 641] width 94 height 30
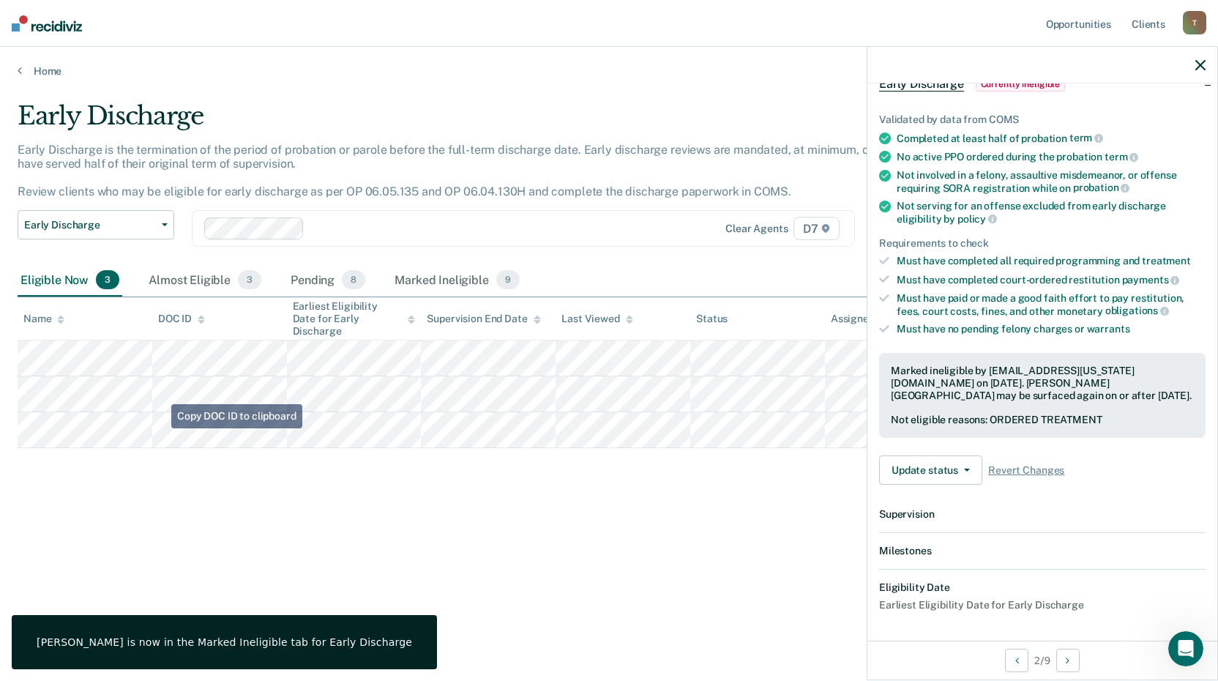
scroll to position [263, 0]
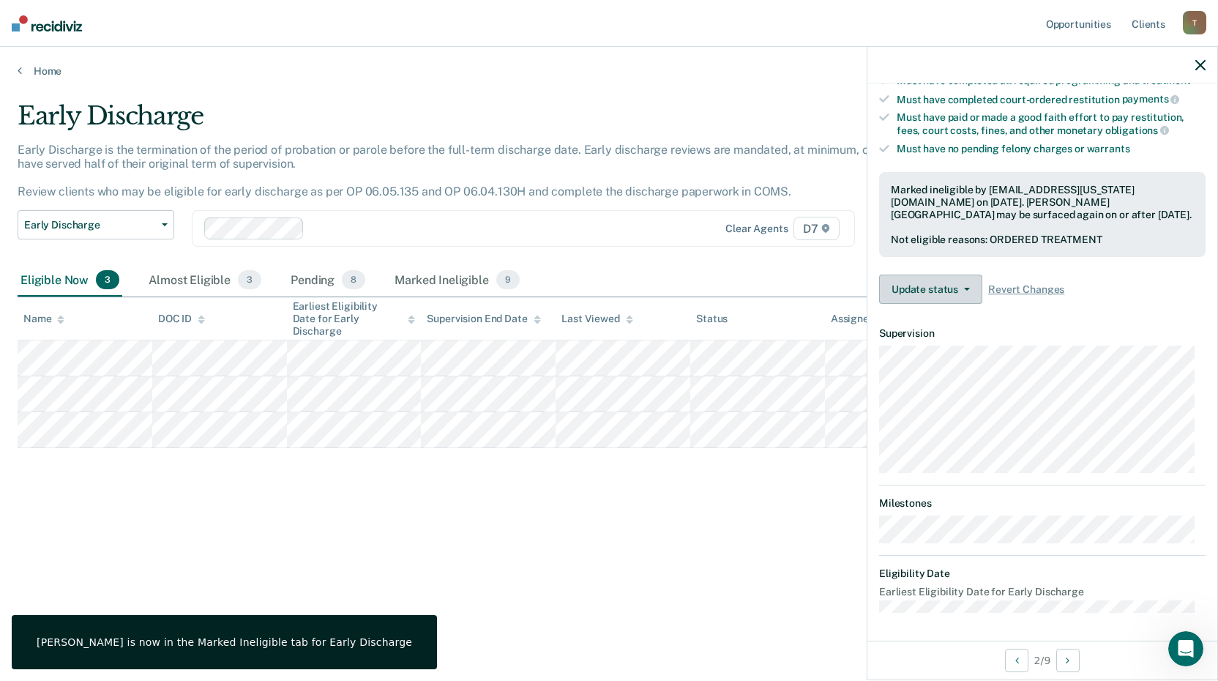
click at [970, 289] on button "Update status" at bounding box center [930, 288] width 103 height 29
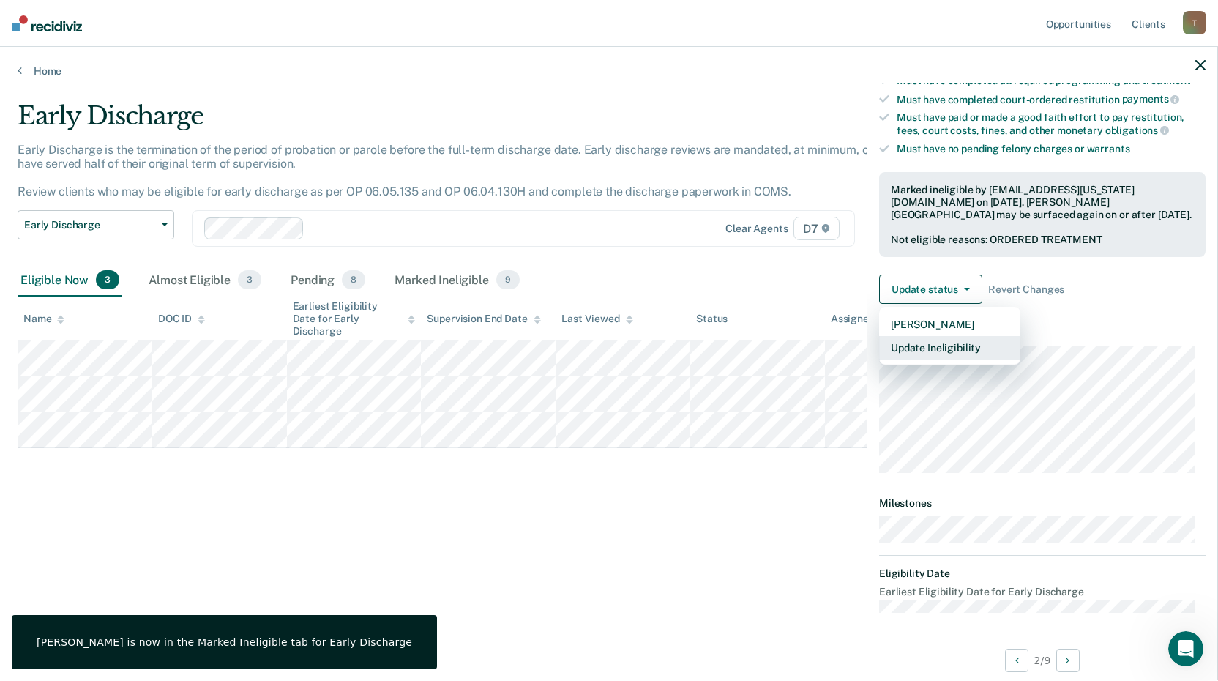
click at [954, 350] on button "Update Ineligibility" at bounding box center [949, 347] width 141 height 23
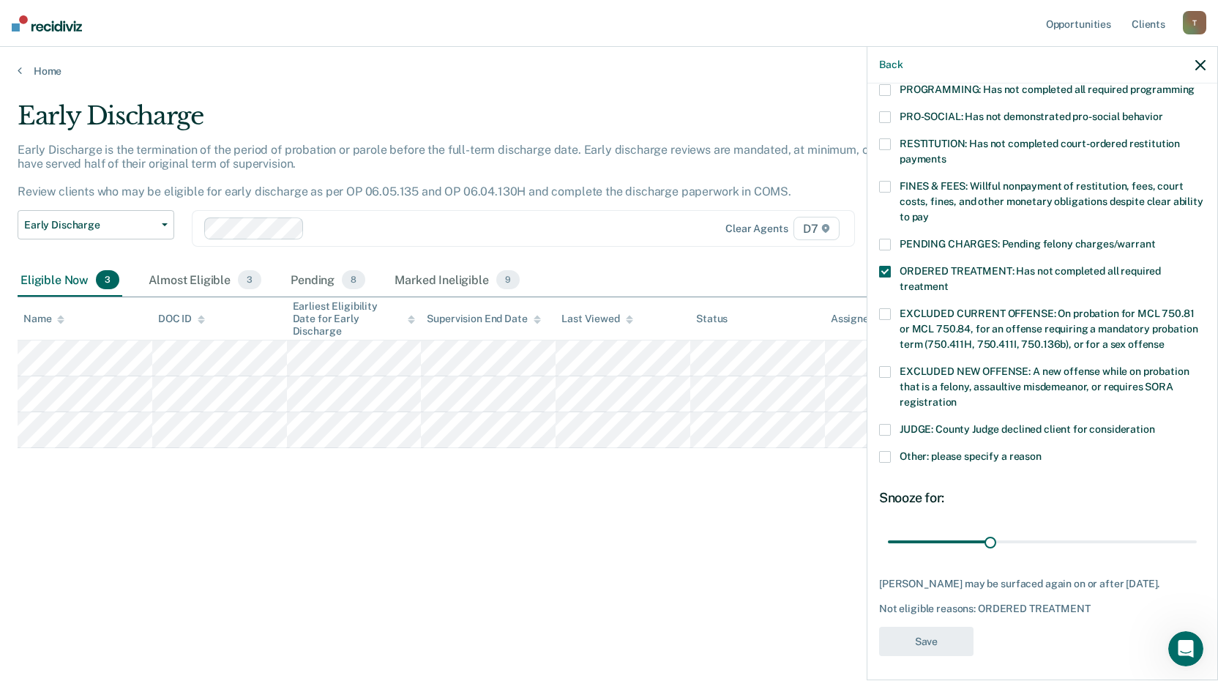
scroll to position [340, 0]
click at [785, 561] on div "Early Discharge Early Discharge is the termination of the period of probation o…" at bounding box center [609, 336] width 1183 height 470
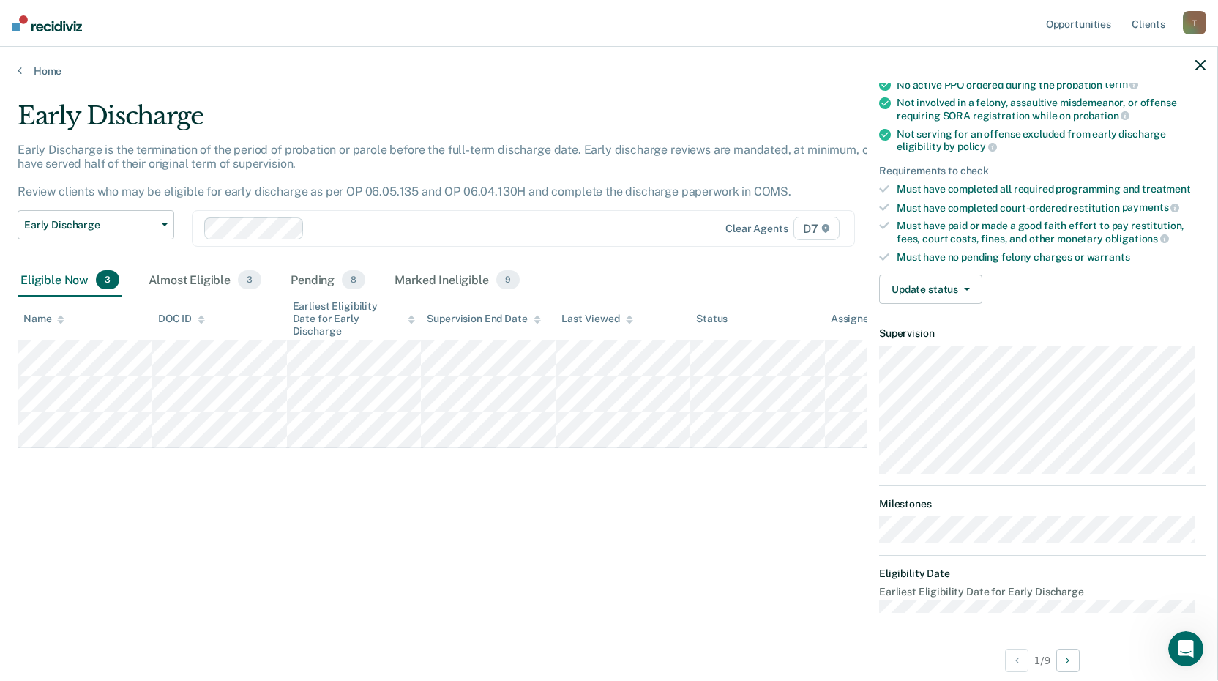
scroll to position [140, 0]
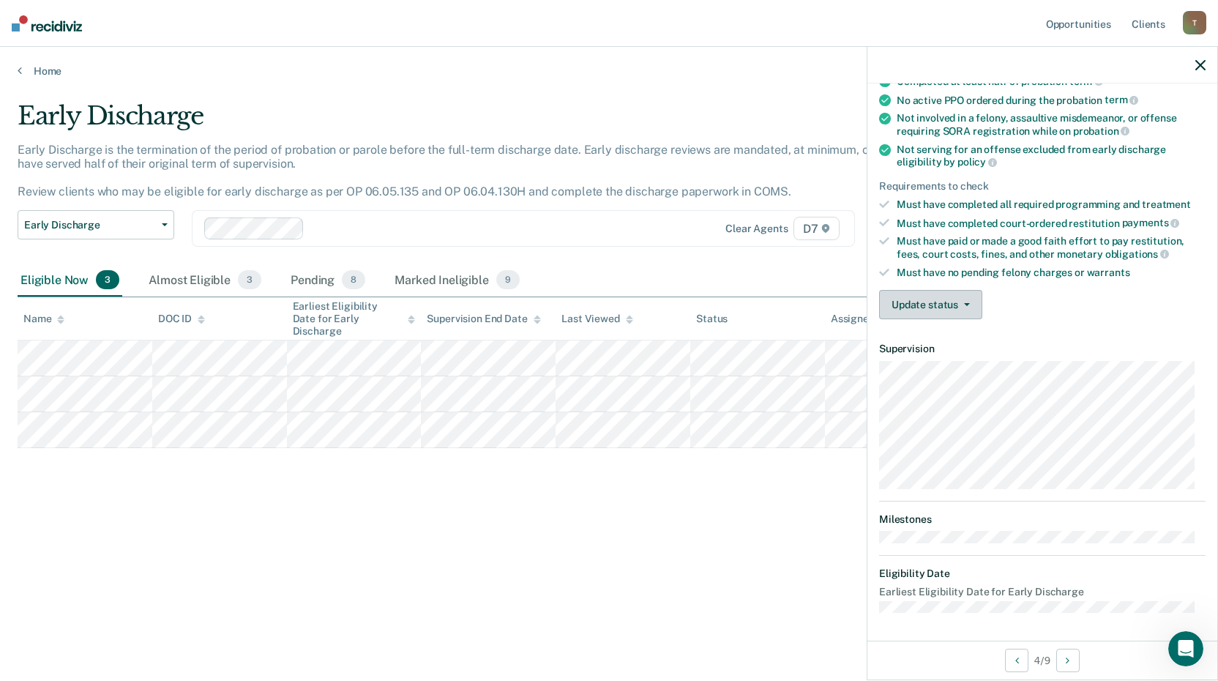
click at [971, 296] on button "Update status" at bounding box center [930, 304] width 103 height 29
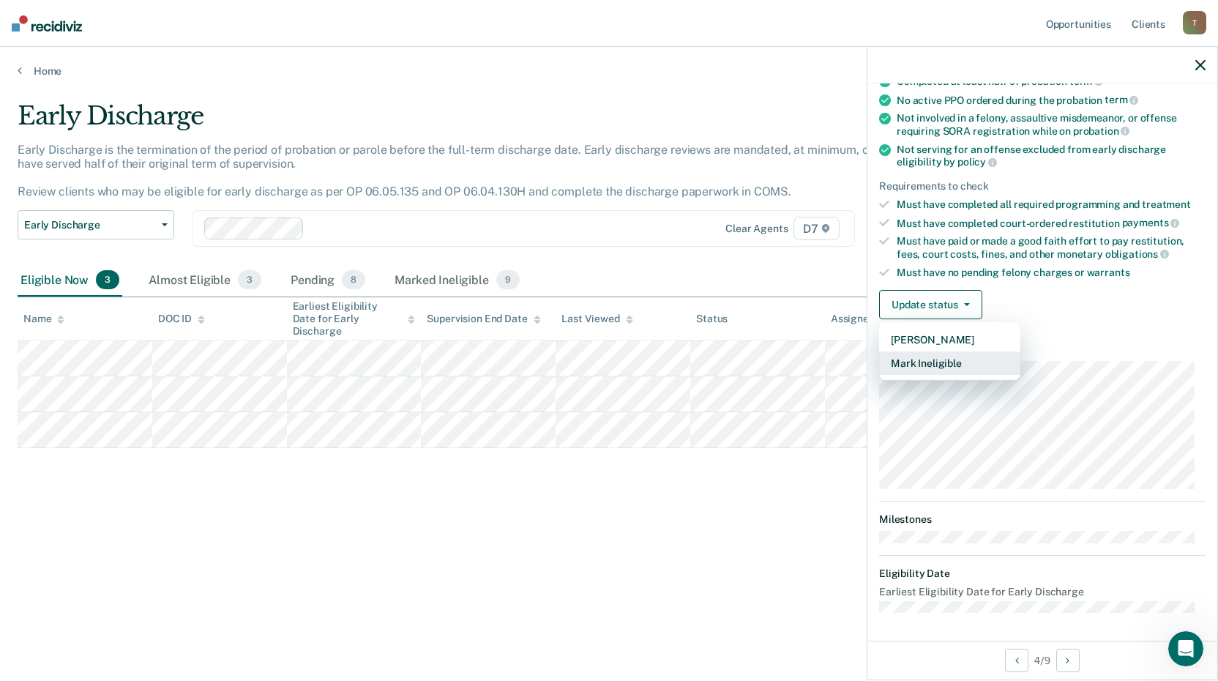
click at [952, 364] on button "Mark Ineligible" at bounding box center [949, 362] width 141 height 23
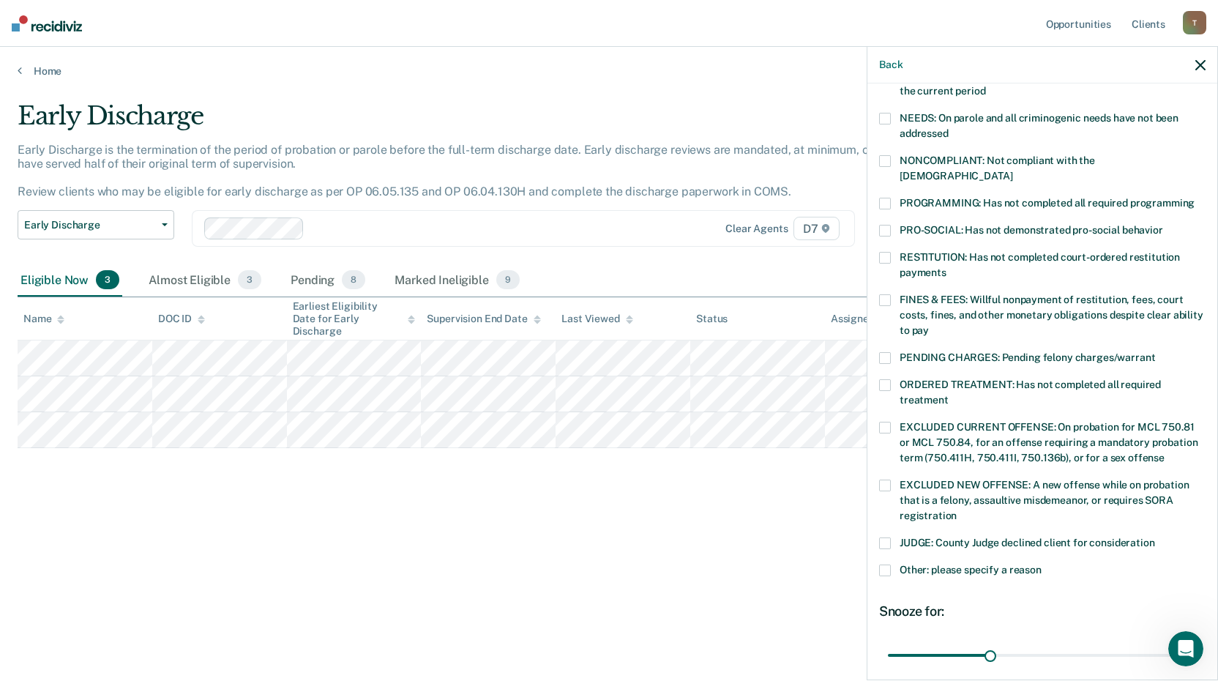
scroll to position [340, 0]
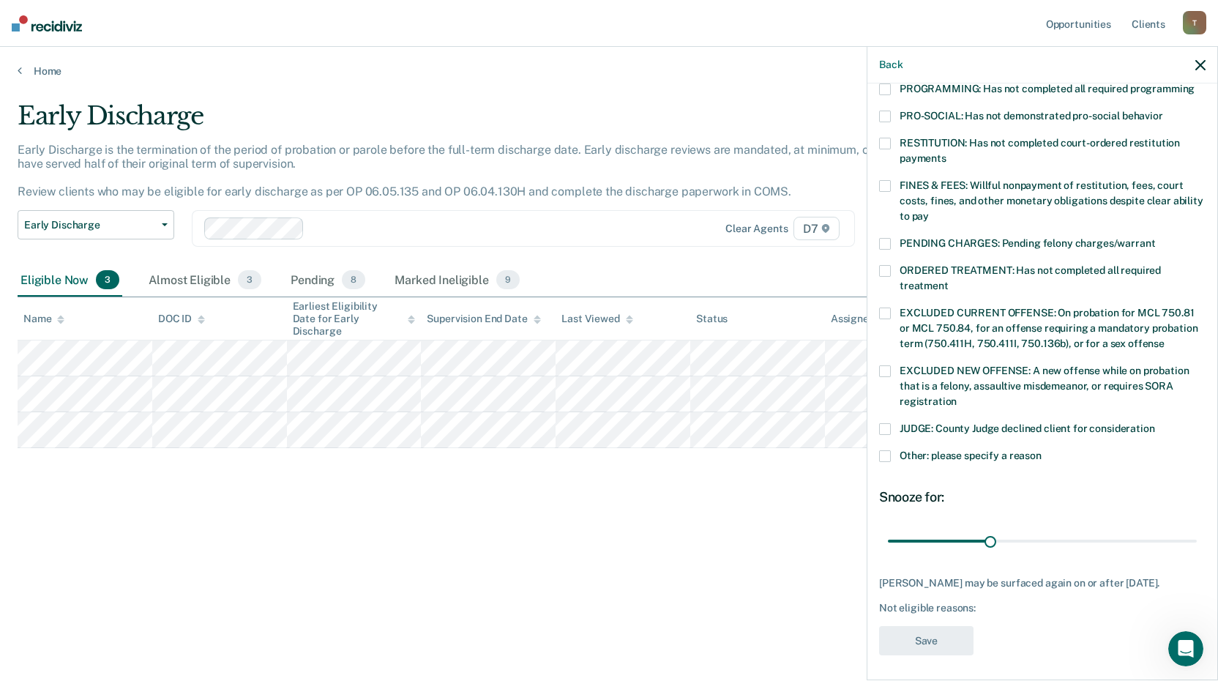
click at [882, 265] on span at bounding box center [885, 271] width 12 height 12
click at [925, 643] on button "Save" at bounding box center [926, 641] width 94 height 30
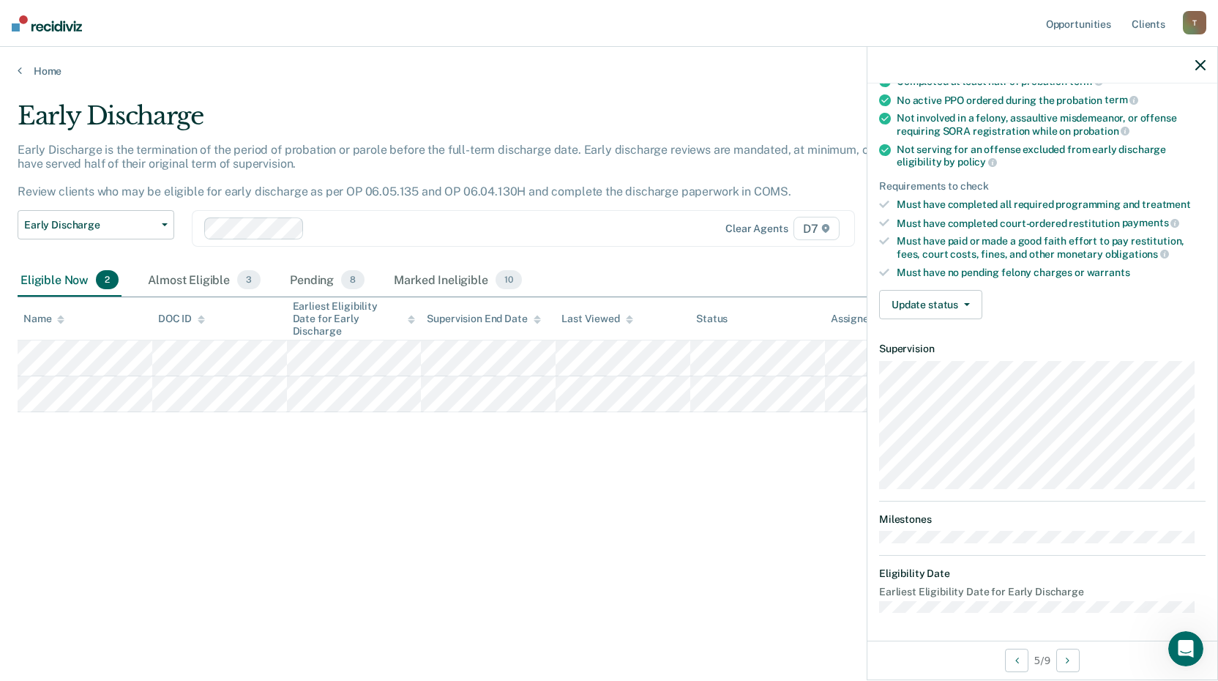
scroll to position [0, 0]
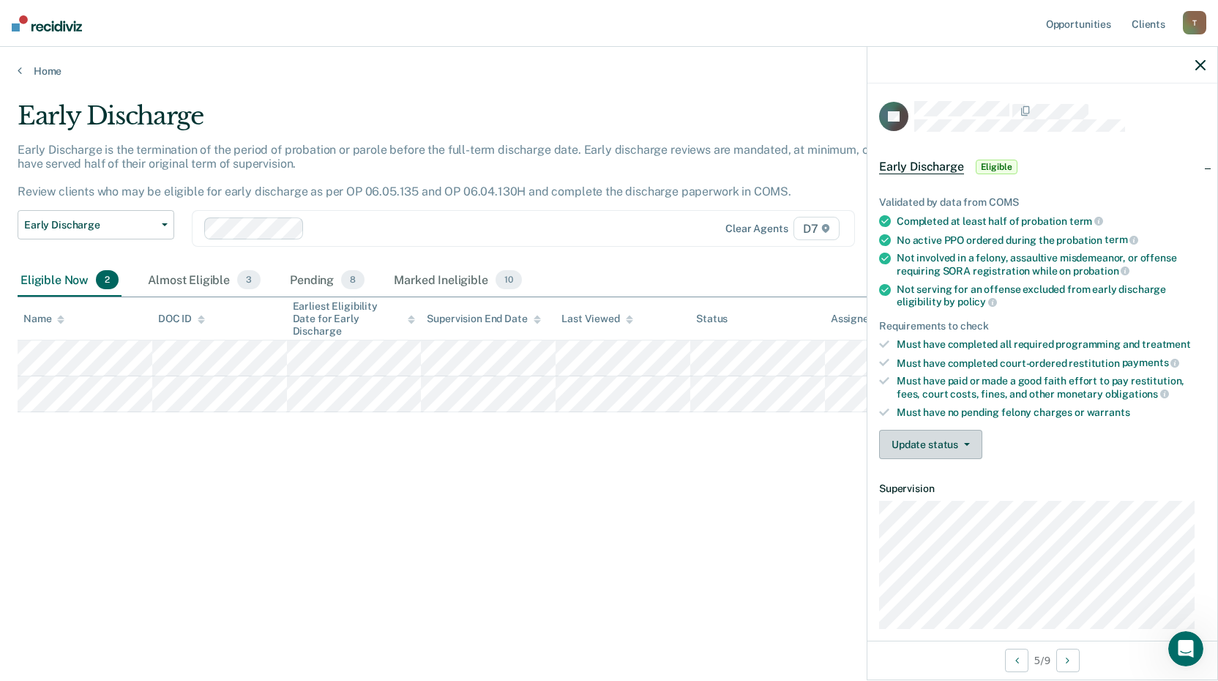
click at [967, 438] on button "Update status" at bounding box center [930, 444] width 103 height 29
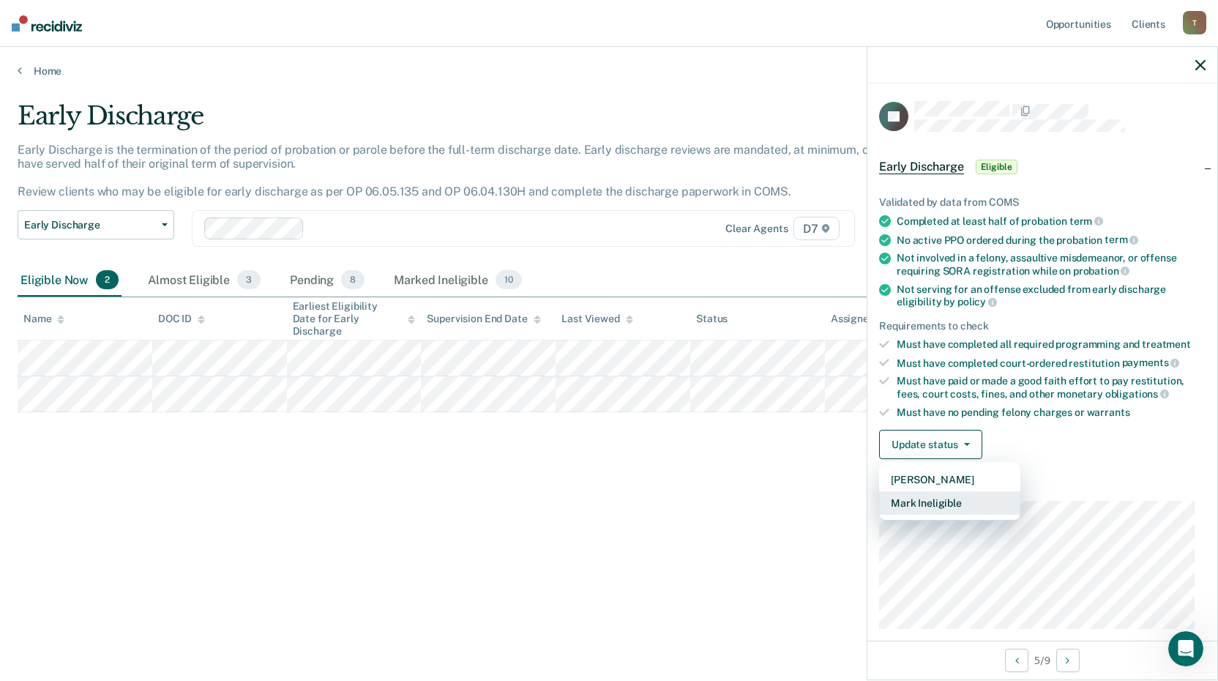
click at [949, 501] on button "Mark Ineligible" at bounding box center [949, 502] width 141 height 23
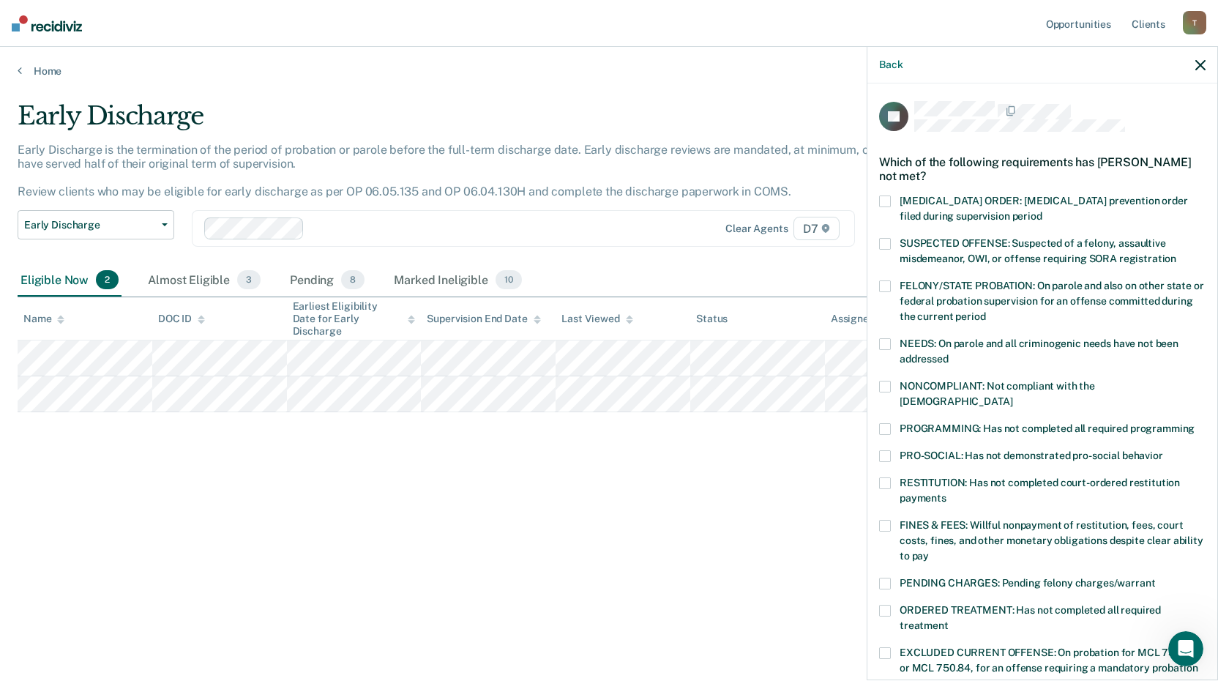
click at [891, 520] on label "FINES & FEES: Willful nonpayment of restitution, fees, court costs, fines, and …" at bounding box center [1042, 543] width 326 height 46
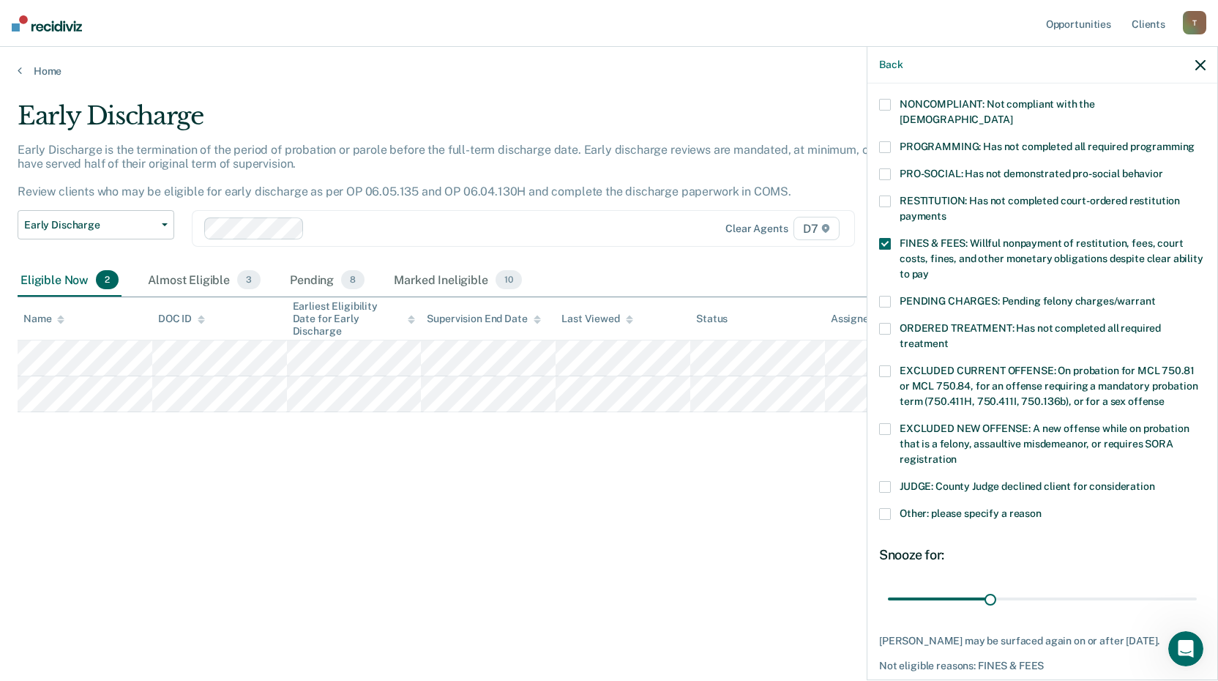
scroll to position [293, 0]
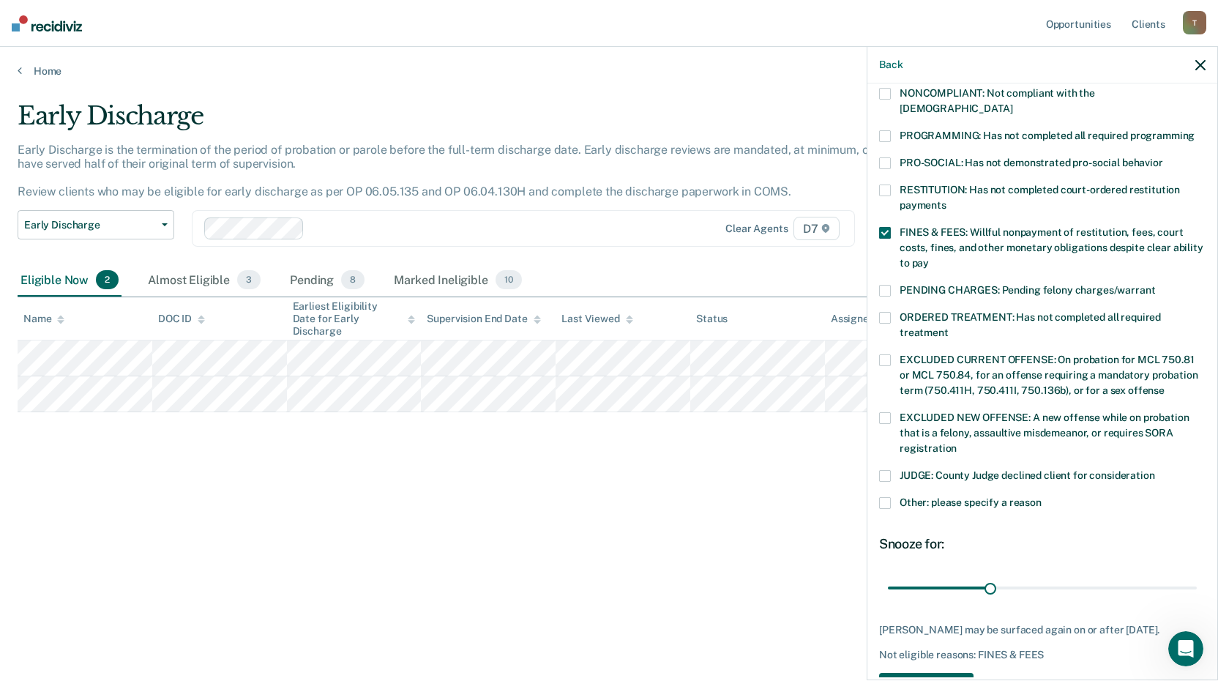
click at [917, 673] on button "Save" at bounding box center [926, 688] width 94 height 30
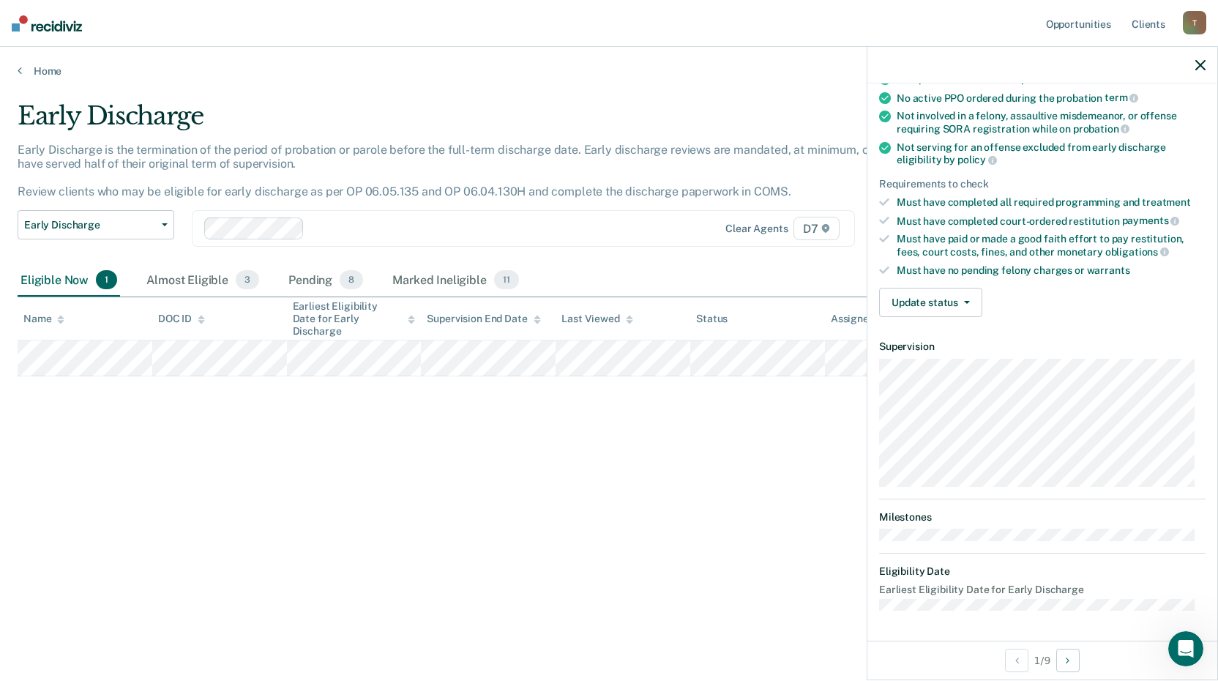
scroll to position [155, 0]
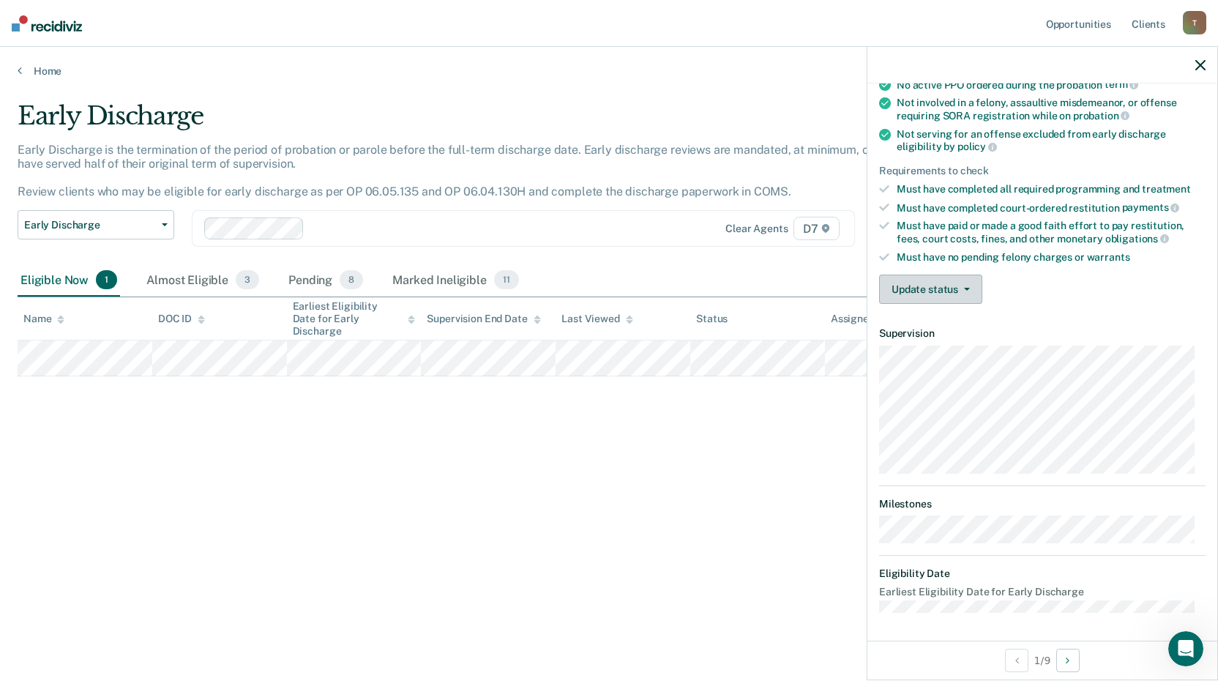
click at [971, 287] on button "Update status" at bounding box center [930, 288] width 103 height 29
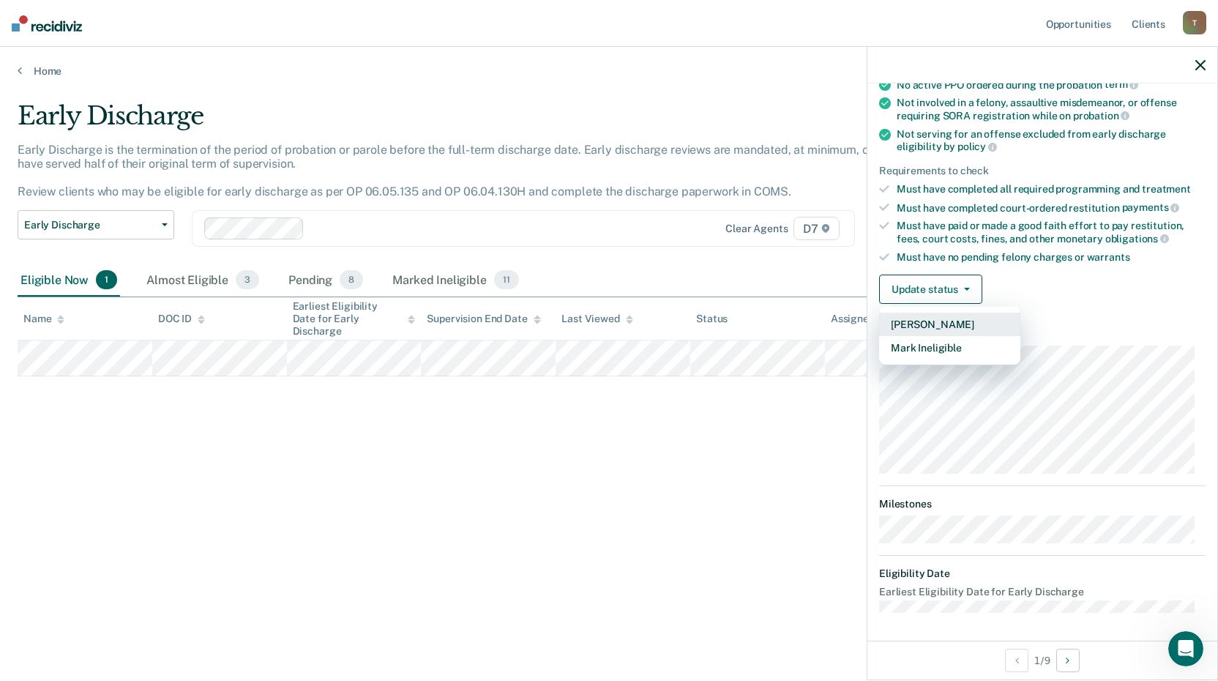
click at [945, 328] on button "[PERSON_NAME]" at bounding box center [949, 324] width 141 height 23
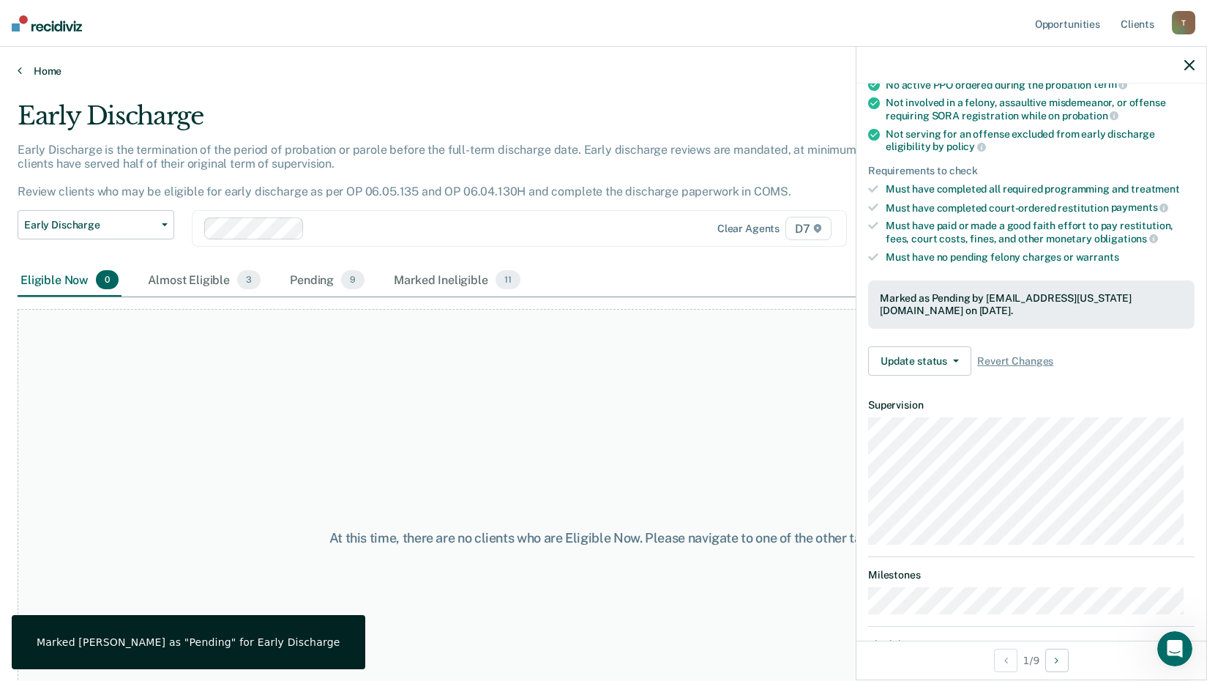
click at [48, 72] on link "Home" at bounding box center [604, 70] width 1172 height 13
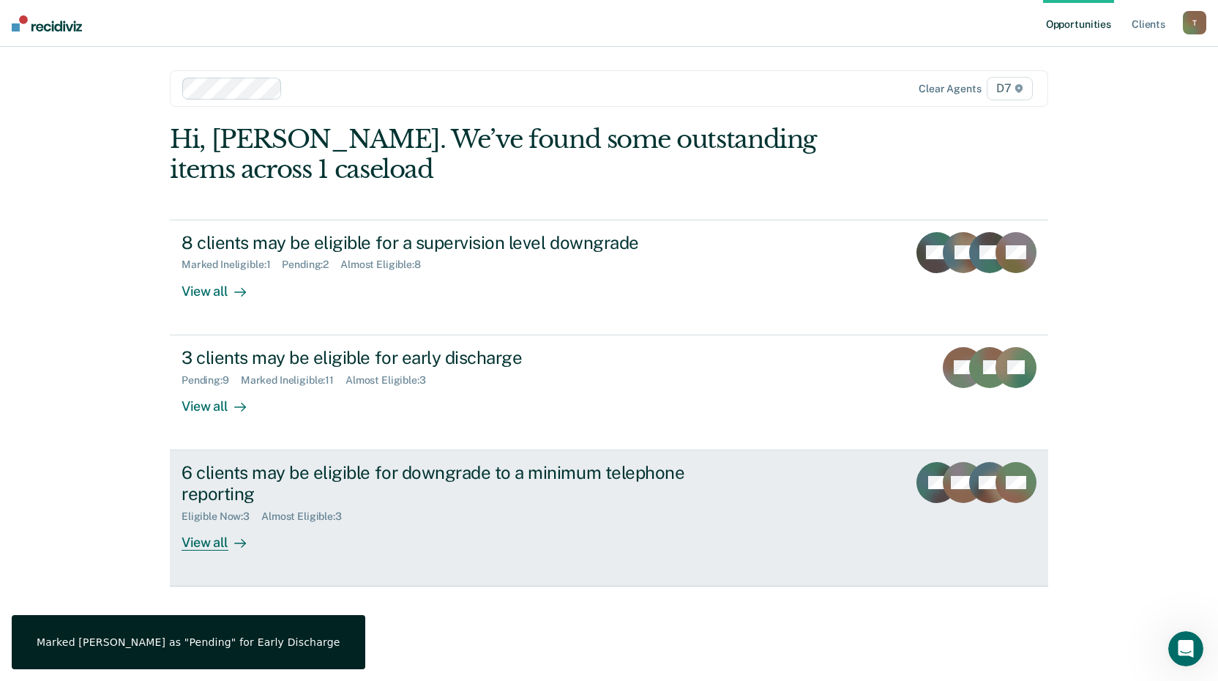
click at [204, 543] on div "View all" at bounding box center [223, 536] width 82 height 29
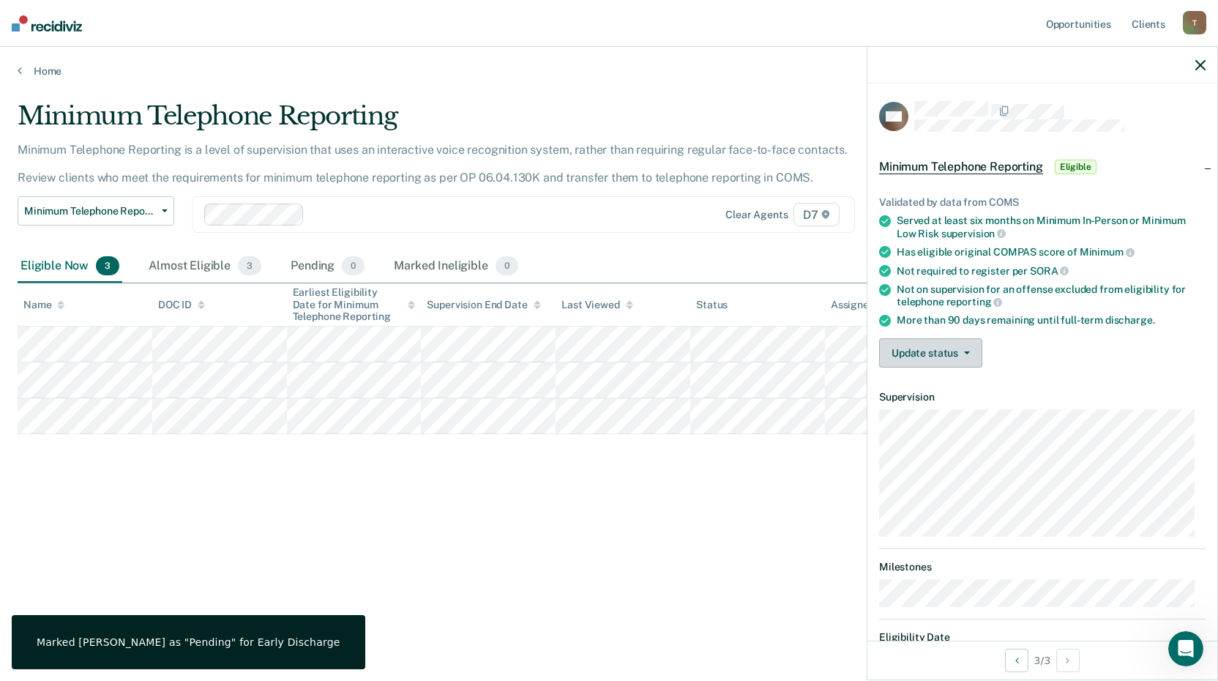
click at [961, 351] on span "button" at bounding box center [964, 352] width 12 height 3
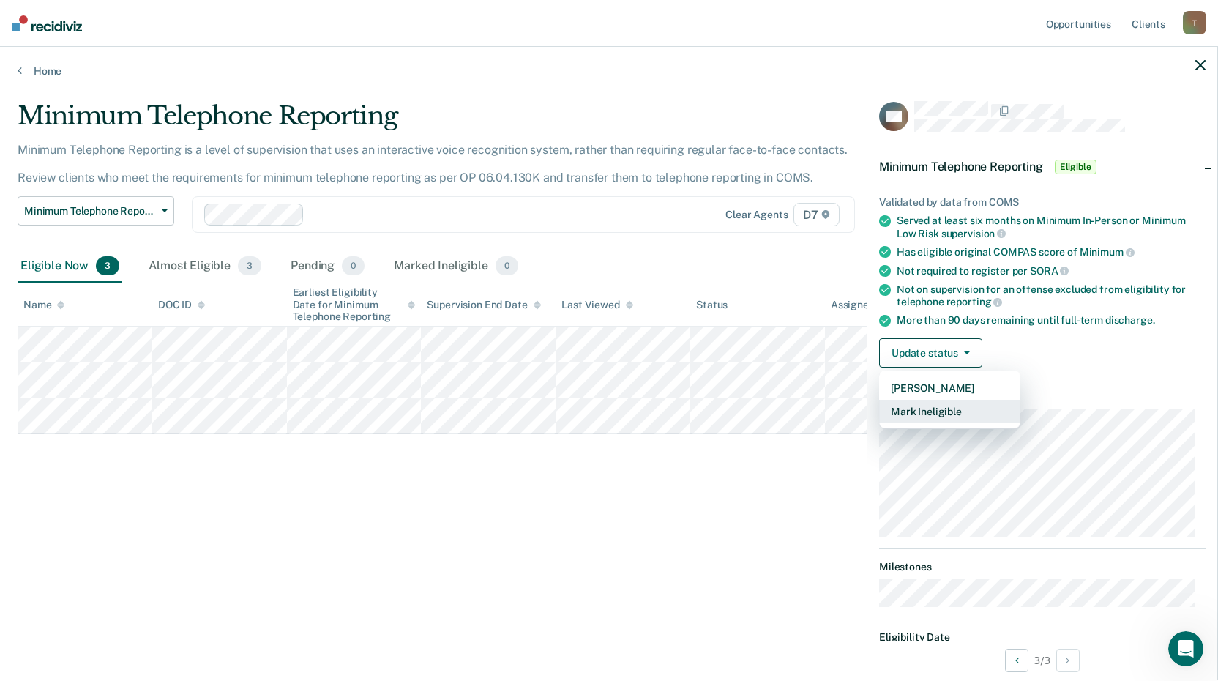
click at [938, 403] on button "Mark Ineligible" at bounding box center [949, 411] width 141 height 23
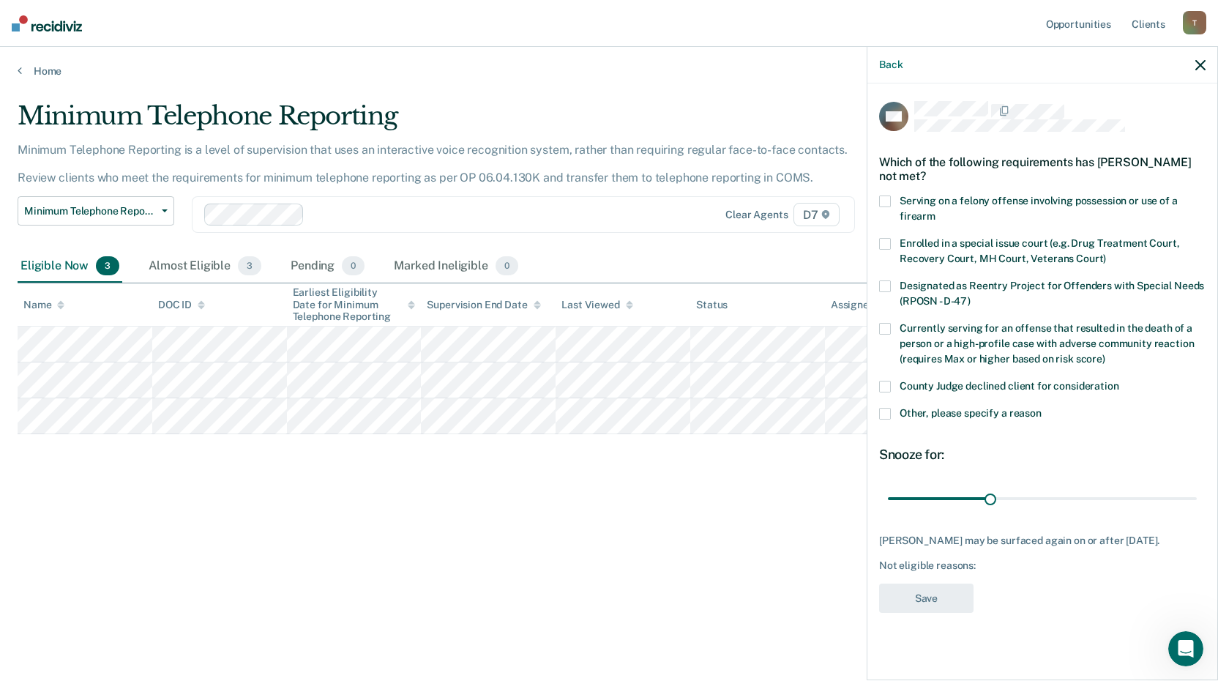
click at [884, 412] on span at bounding box center [885, 414] width 12 height 12
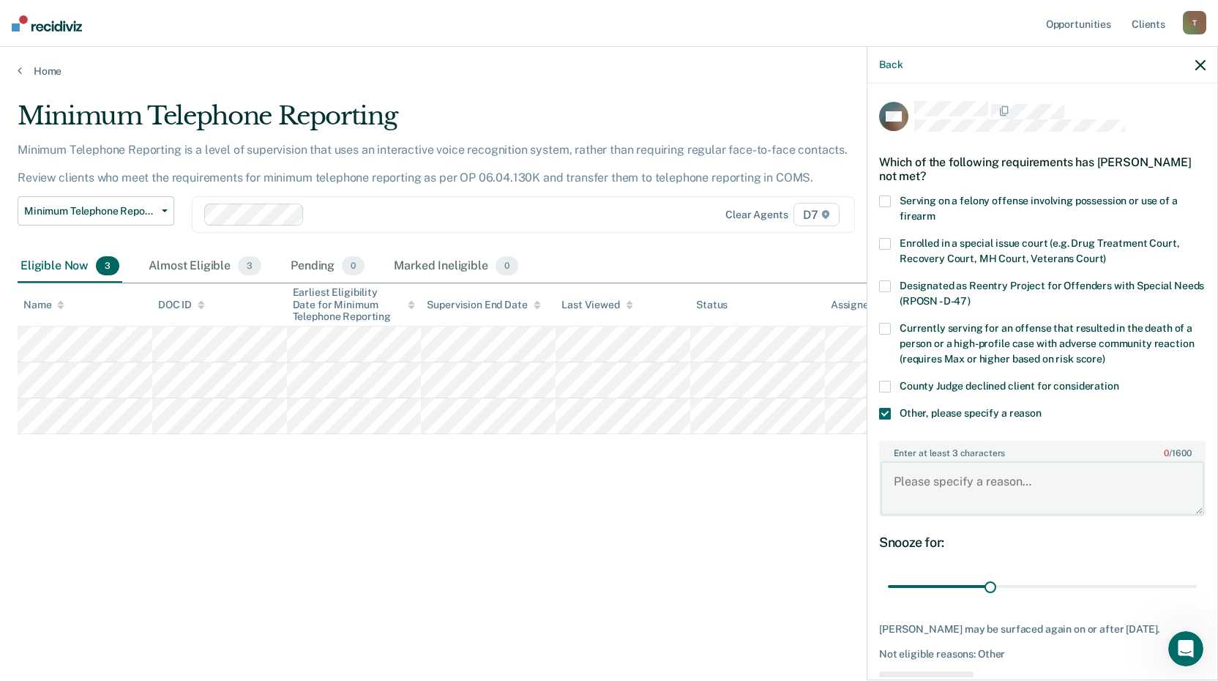
click at [914, 476] on textarea "Enter at least 3 characters 0 / 1600" at bounding box center [1043, 488] width 324 height 54
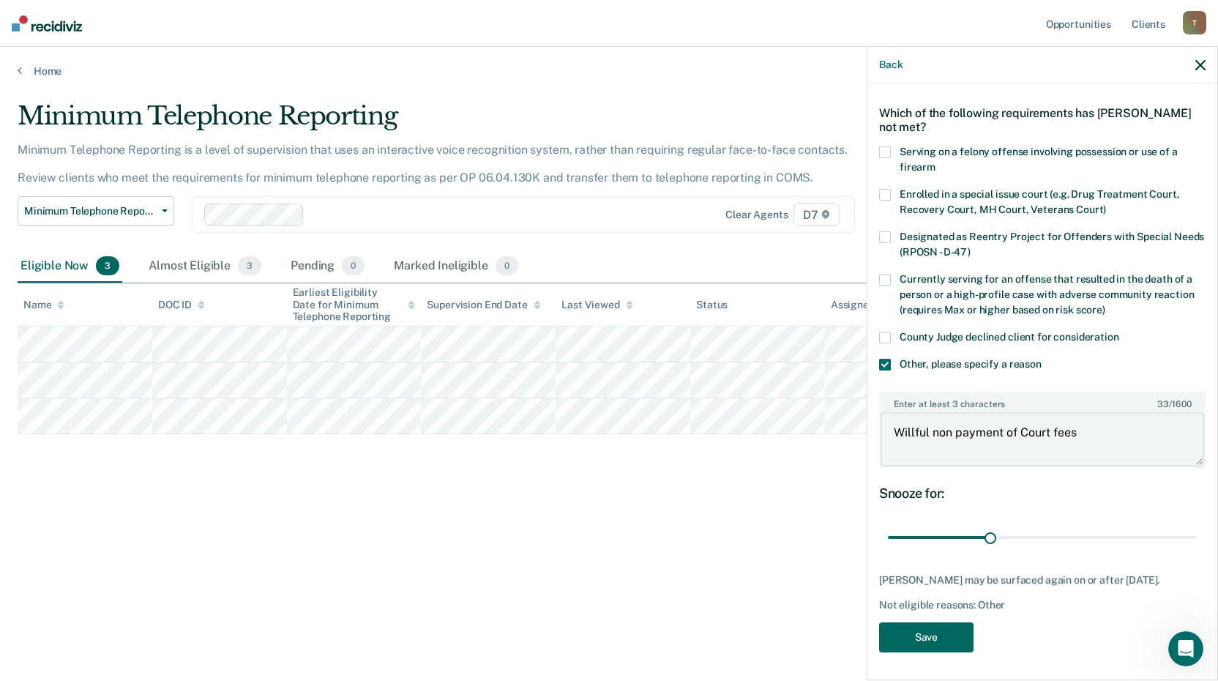
type textarea "Willful non payment of Court fees"
click at [946, 627] on button "Save" at bounding box center [926, 637] width 94 height 30
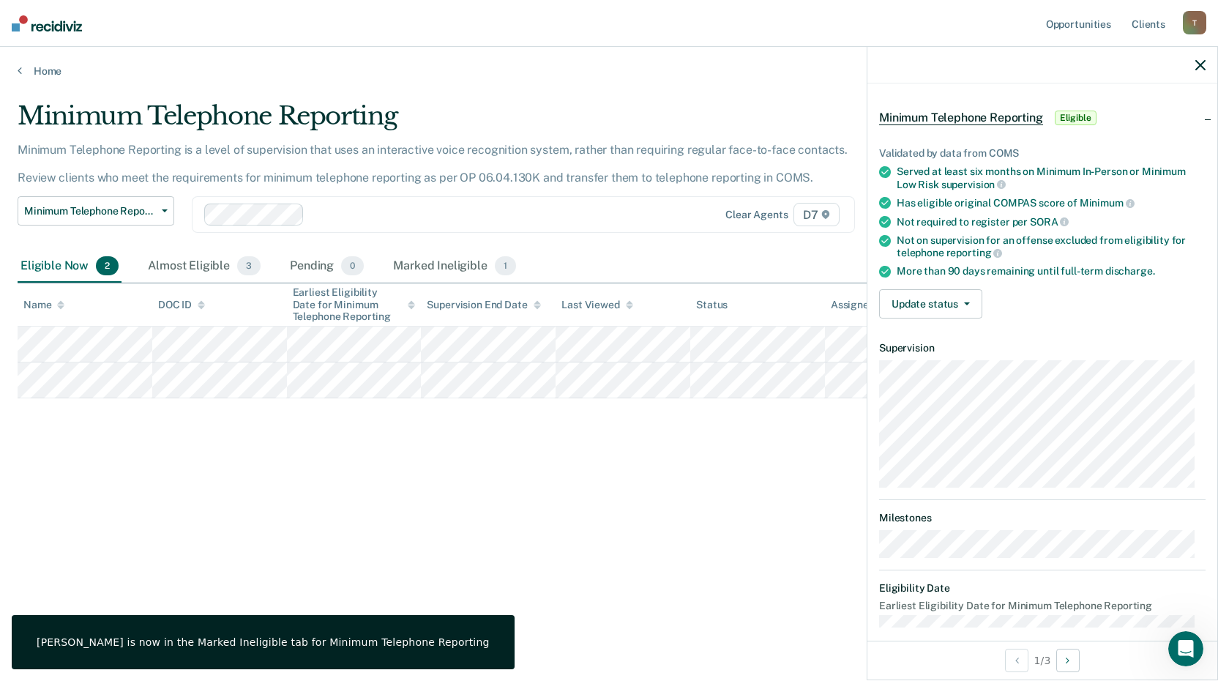
scroll to position [48, 0]
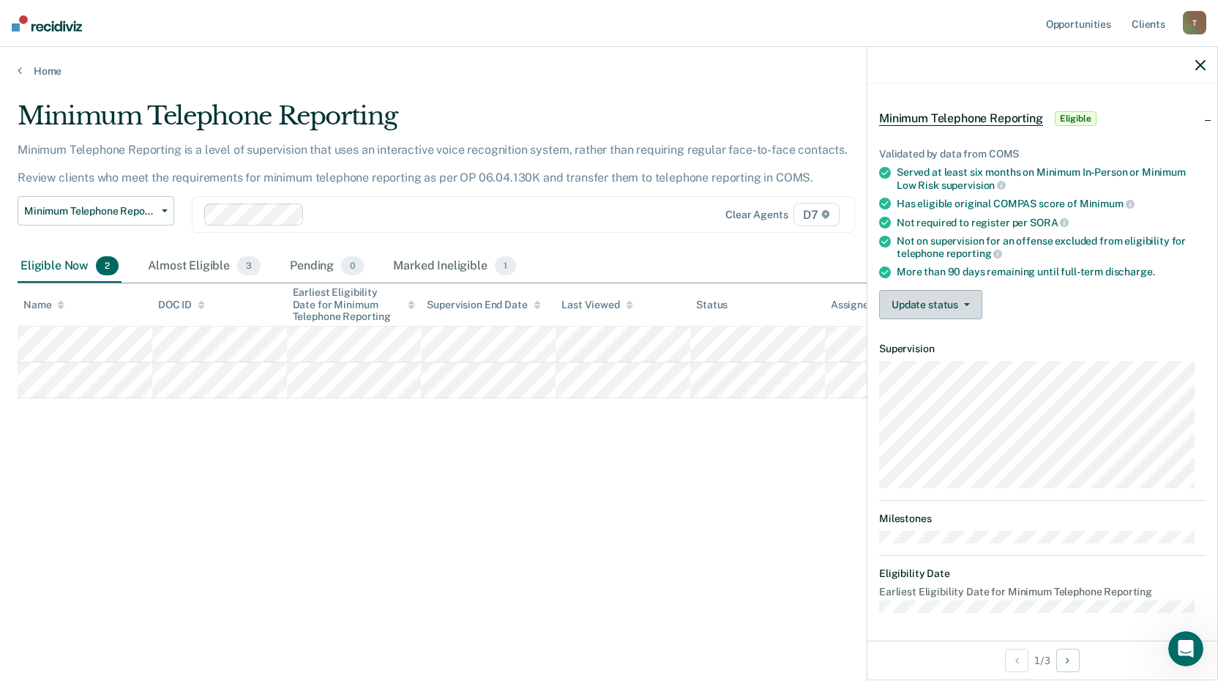
click at [964, 294] on button "Update status" at bounding box center [930, 304] width 103 height 29
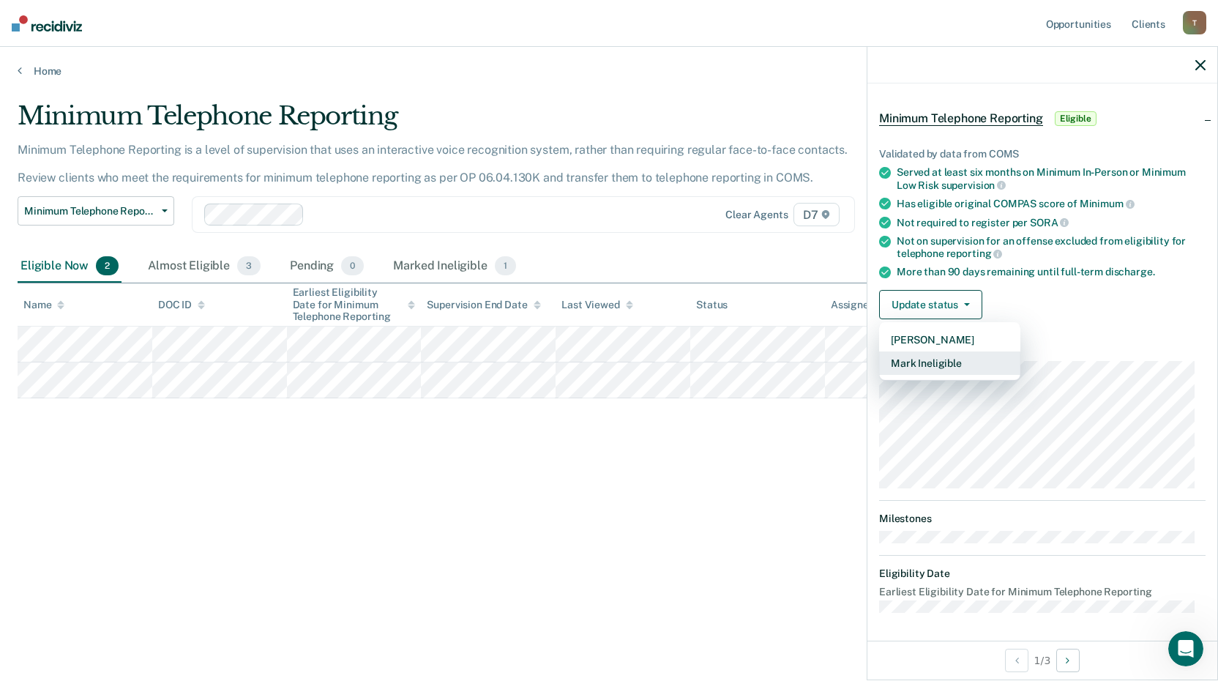
click at [945, 362] on button "Mark Ineligible" at bounding box center [949, 362] width 141 height 23
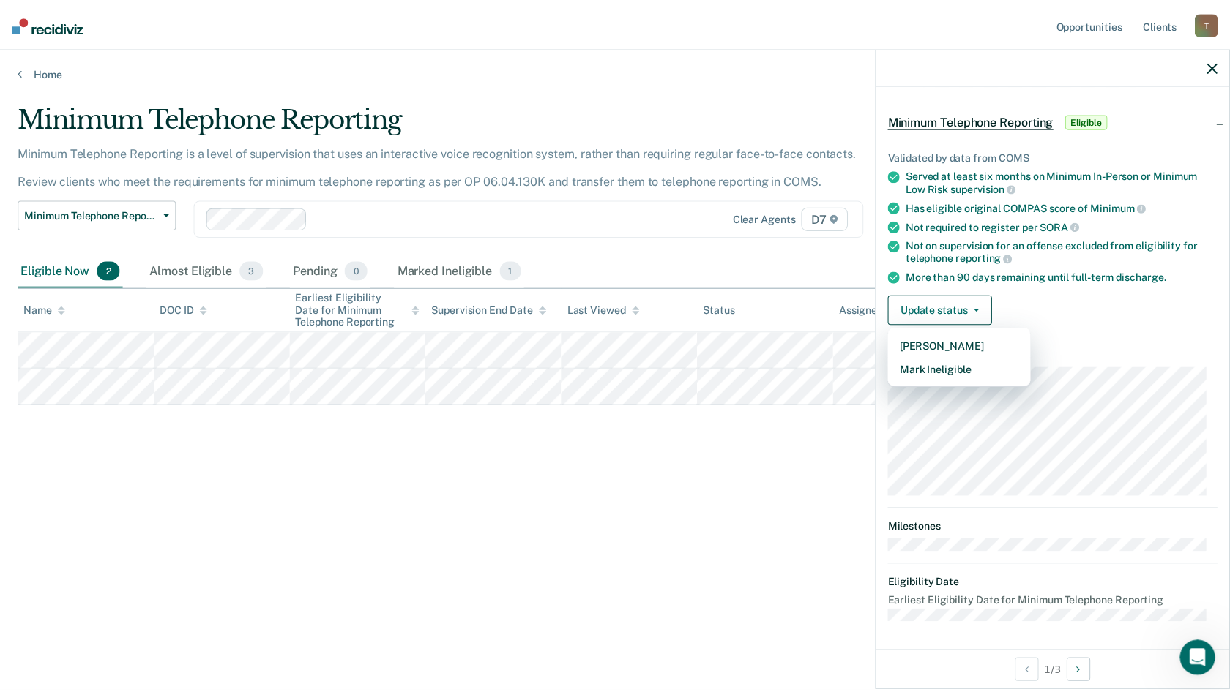
scroll to position [0, 0]
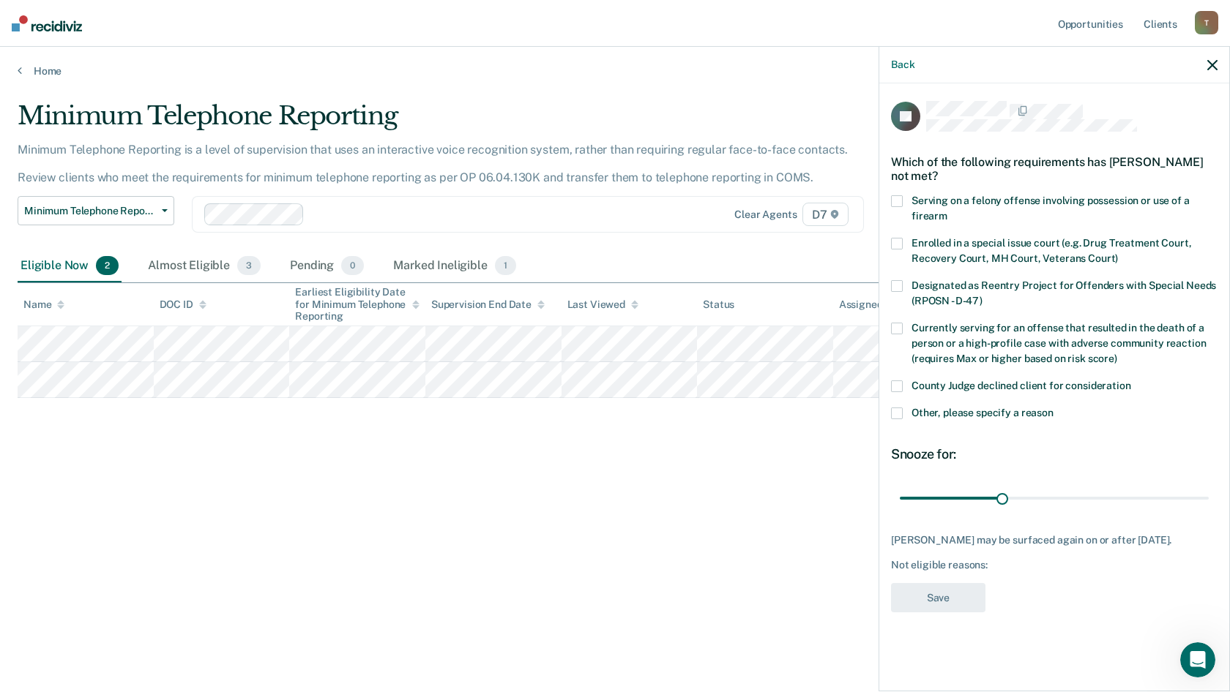
click at [730, 479] on div "Minimum Telephone Reporting Minimum Telephone Reporting is a level of supervisi…" at bounding box center [615, 342] width 1195 height 482
click at [795, 103] on div "Minimum Telephone Reporting" at bounding box center [479, 122] width 922 height 42
click at [1208, 66] on icon "button" at bounding box center [1212, 65] width 10 height 10
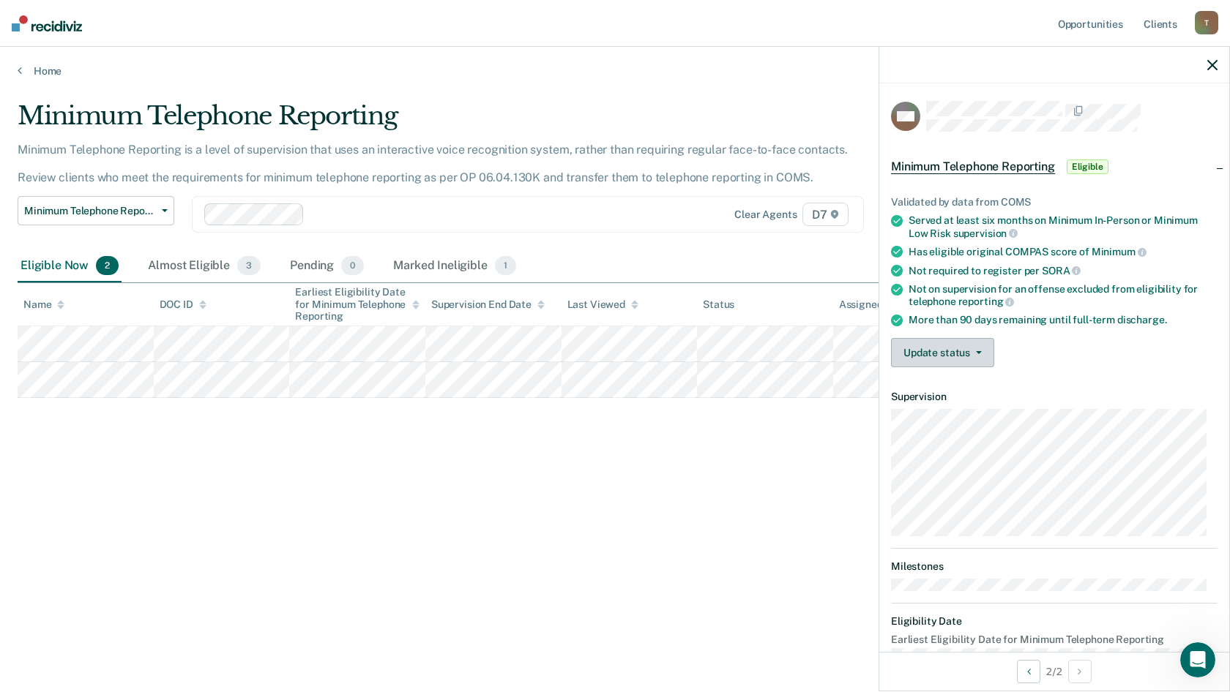
click at [982, 350] on button "Update status" at bounding box center [942, 352] width 103 height 29
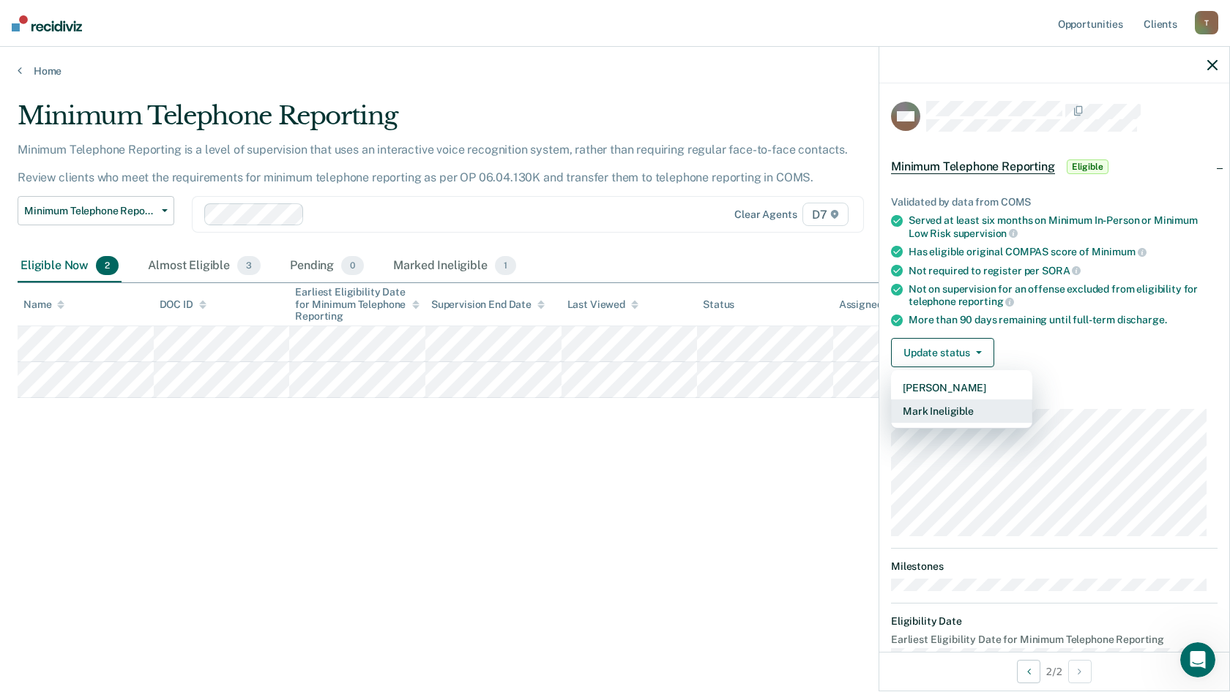
click at [971, 403] on button "Mark Ineligible" at bounding box center [961, 411] width 141 height 23
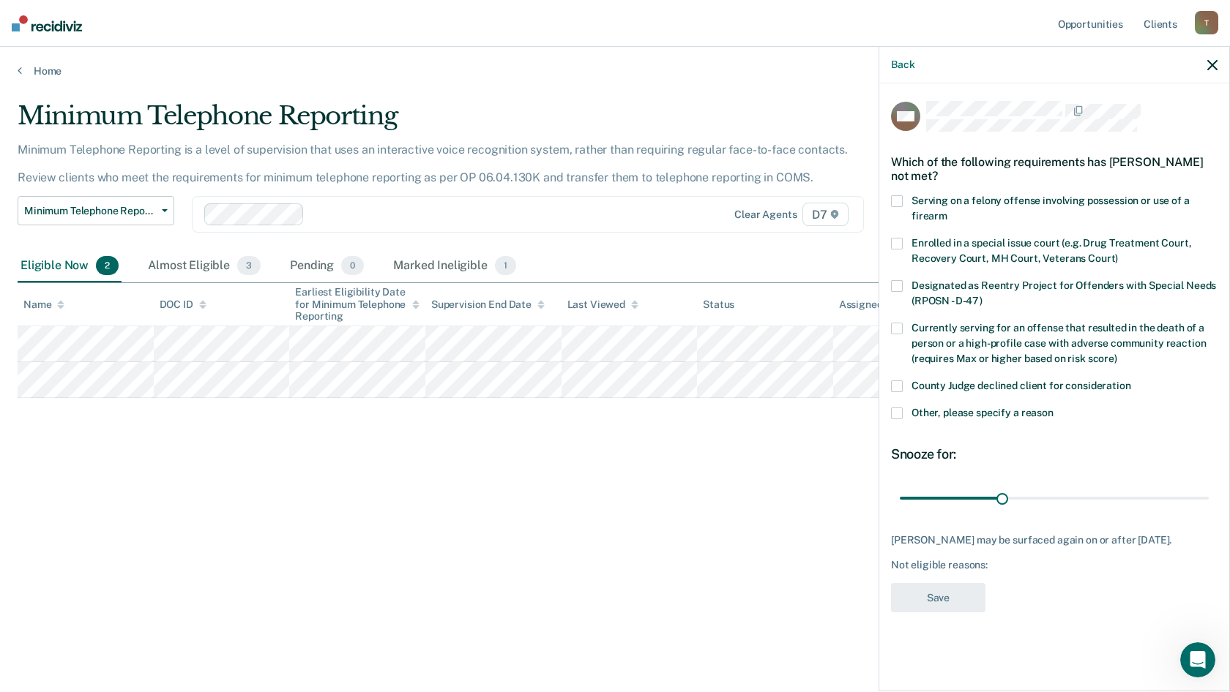
click at [477, 493] on div "Minimum Telephone Reporting Minimum Telephone Reporting is a level of supervisi…" at bounding box center [615, 342] width 1195 height 482
click at [1208, 64] on icon "button" at bounding box center [1212, 65] width 10 height 10
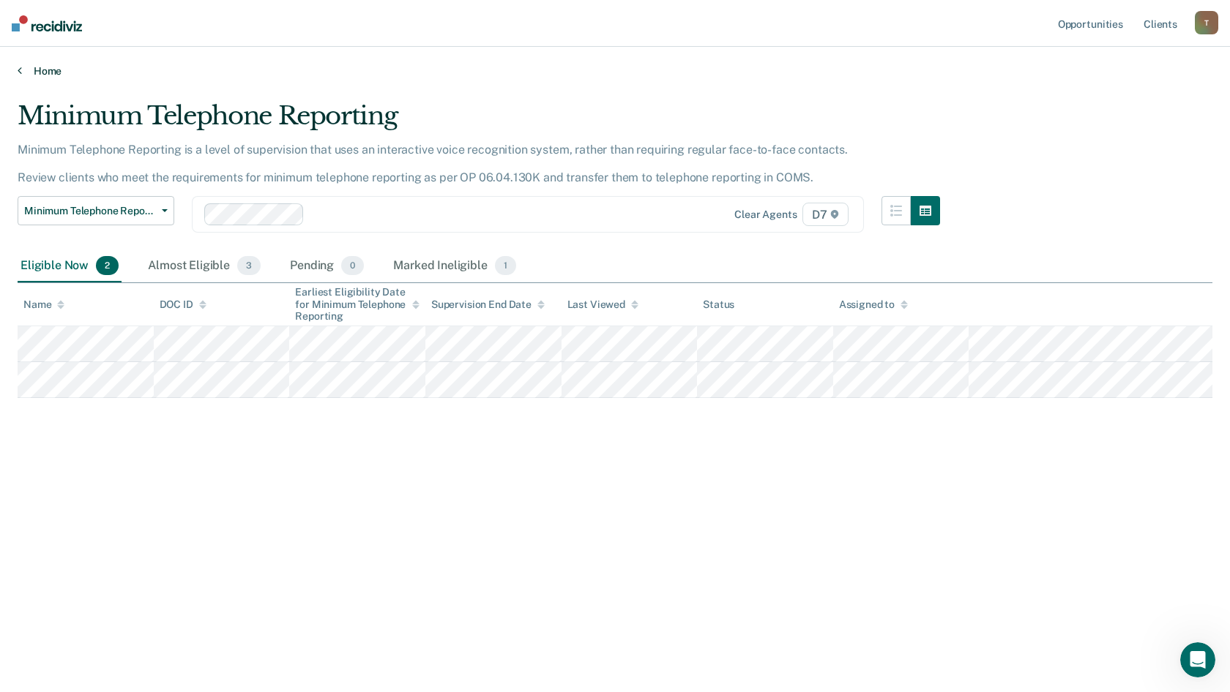
click at [43, 66] on link "Home" at bounding box center [615, 70] width 1195 height 13
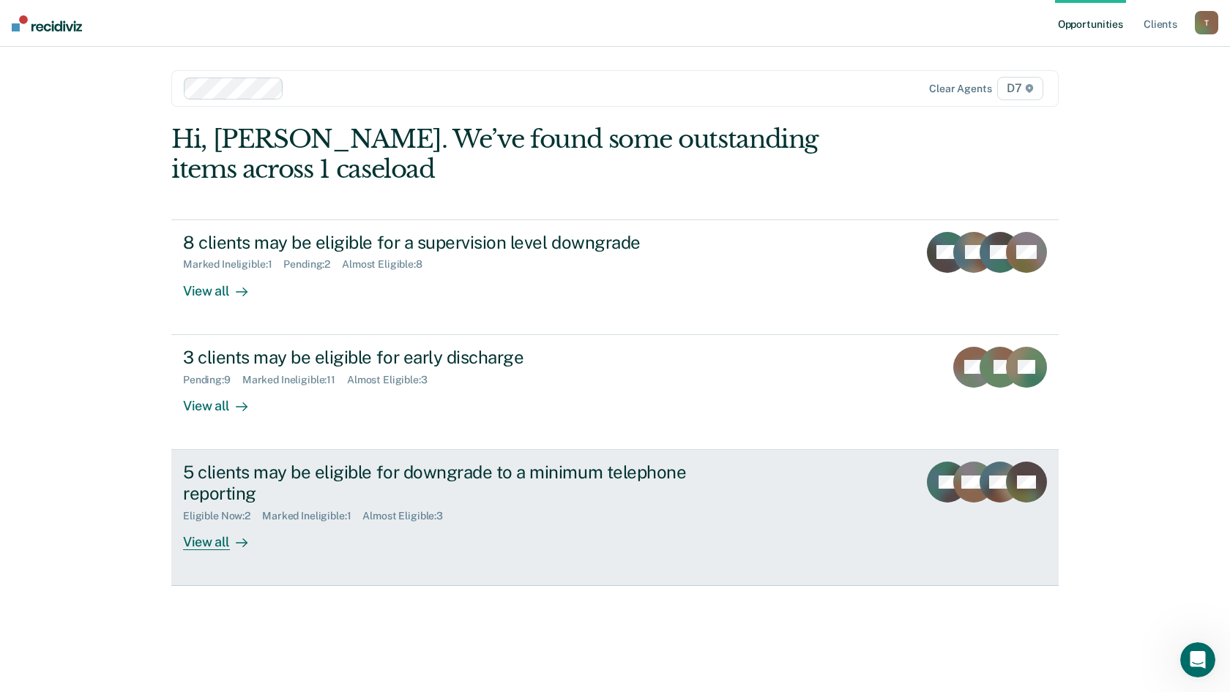
click at [286, 468] on div "5 clients may be eligible for downgrade to a minimum telephone reporting" at bounding box center [440, 483] width 514 height 42
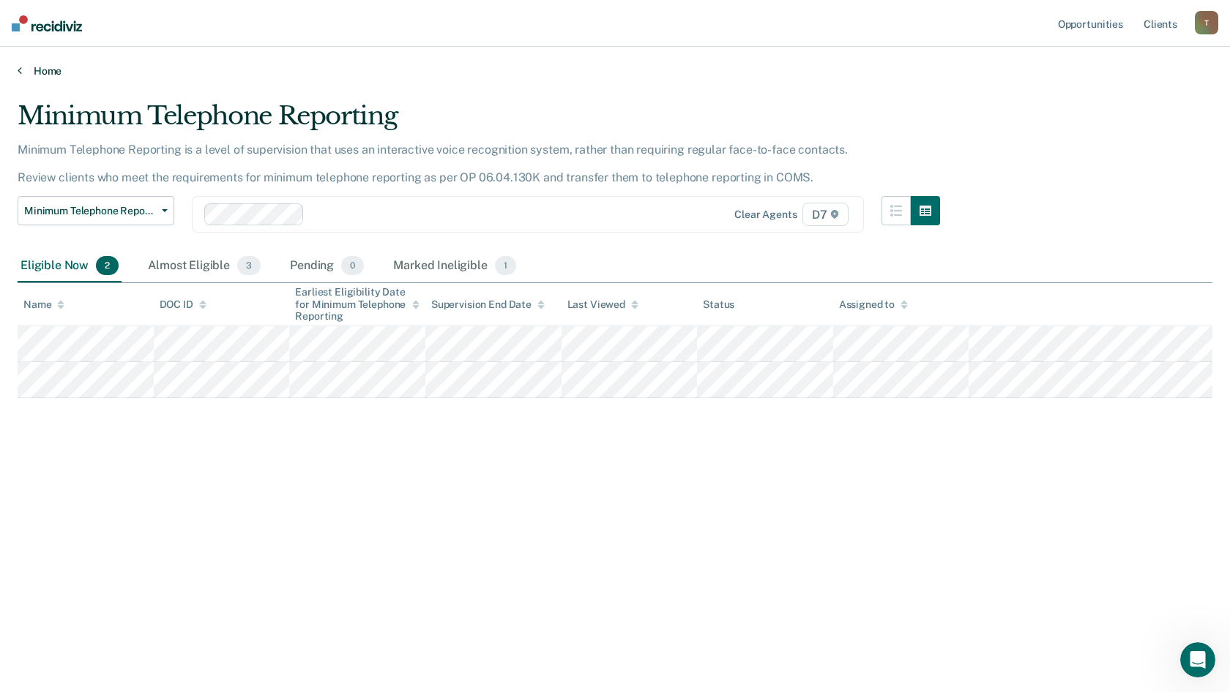
click at [70, 75] on link "Home" at bounding box center [615, 70] width 1195 height 13
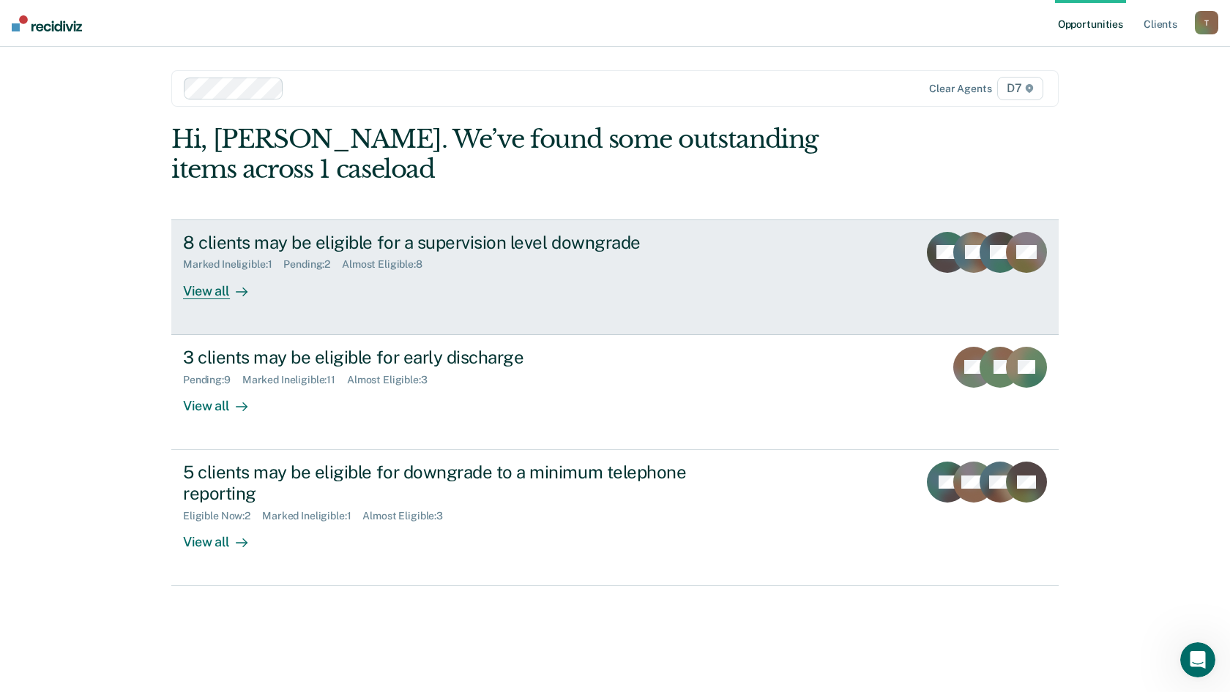
click at [296, 250] on div "8 clients may be eligible for a supervision level downgrade" at bounding box center [440, 242] width 514 height 21
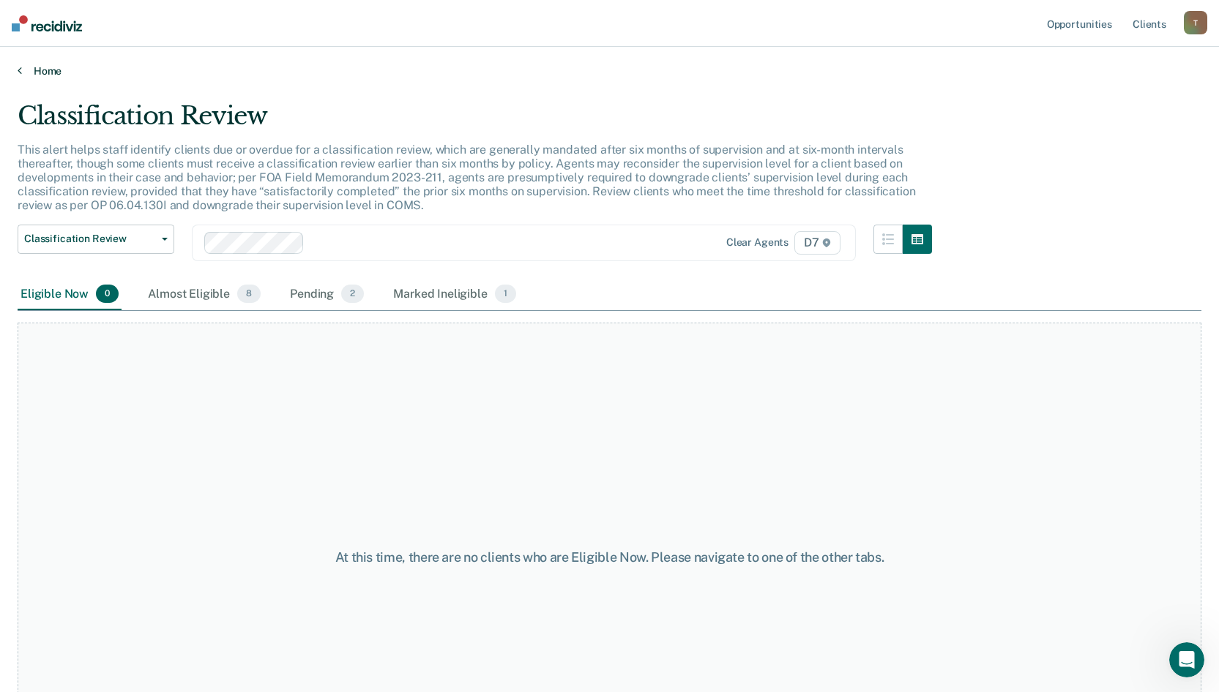
click at [19, 68] on icon at bounding box center [20, 70] width 4 height 12
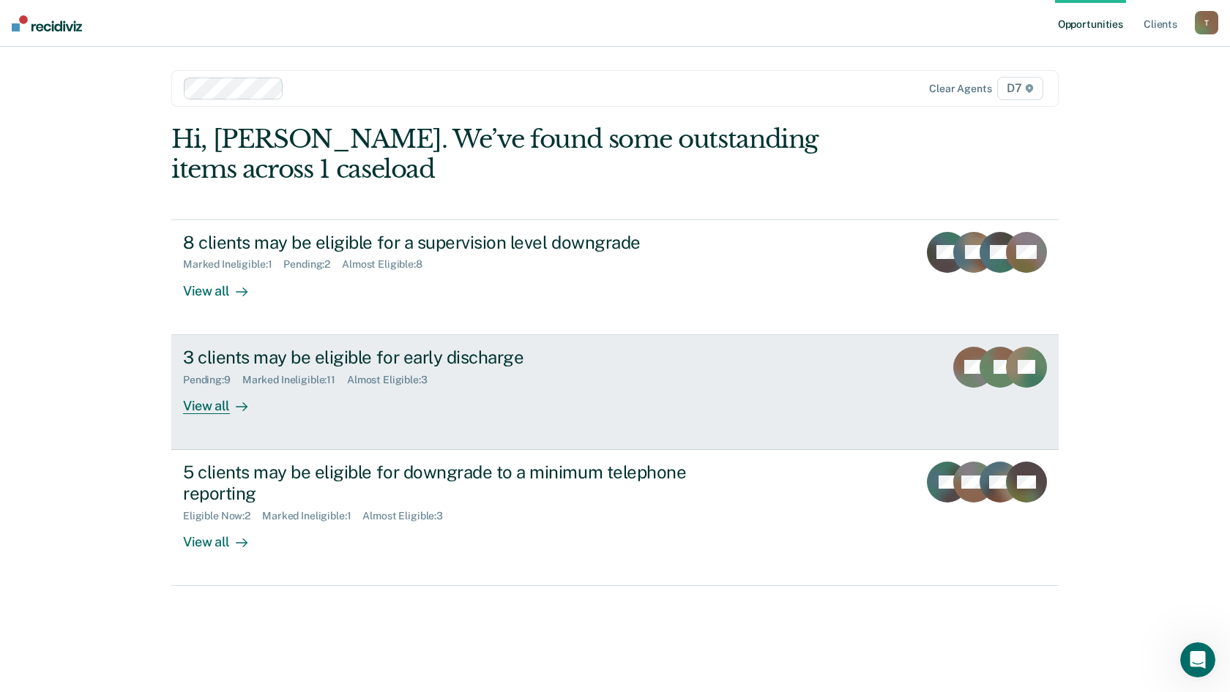
click at [212, 354] on div "3 clients may be eligible for early discharge" at bounding box center [440, 357] width 514 height 21
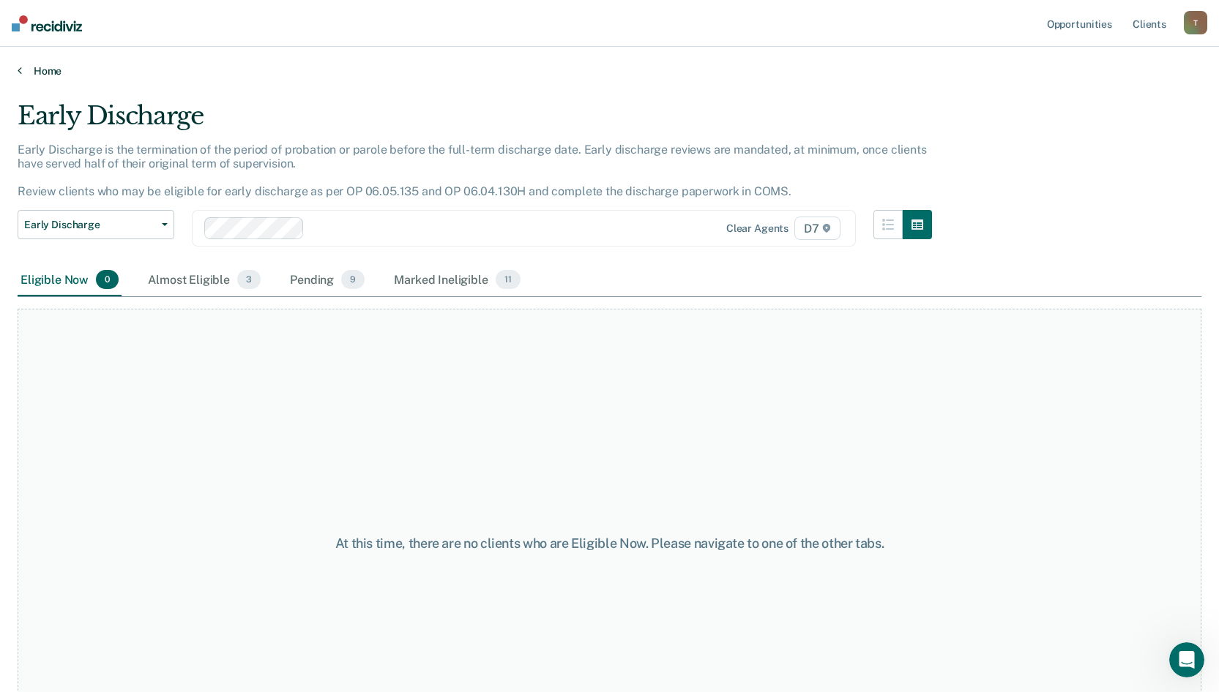
click at [52, 72] on link "Home" at bounding box center [610, 70] width 1184 height 13
